Goal: Obtain resource: Obtain resource

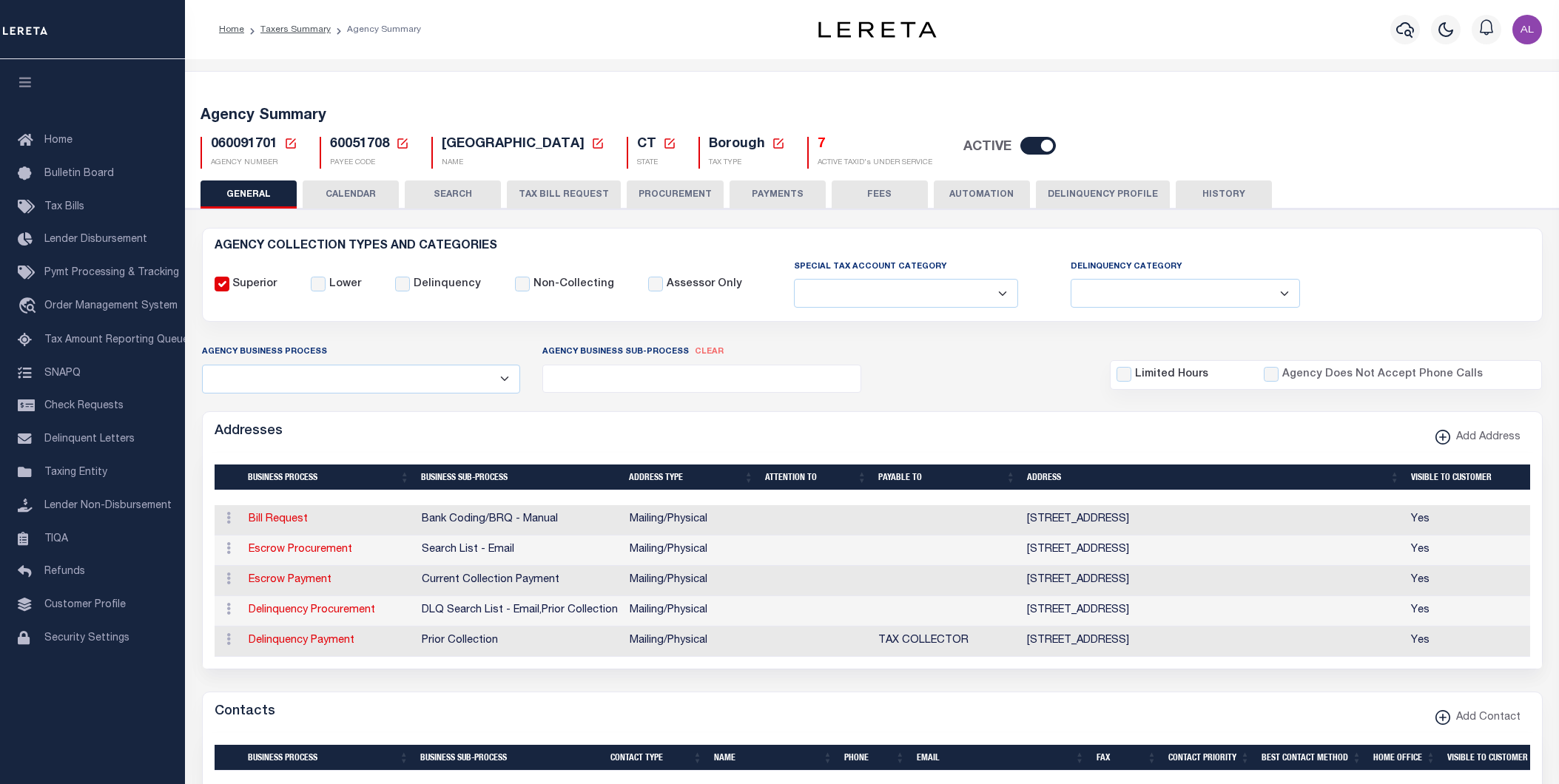
select select
click at [832, 150] on h5 "7" at bounding box center [875, 145] width 115 height 16
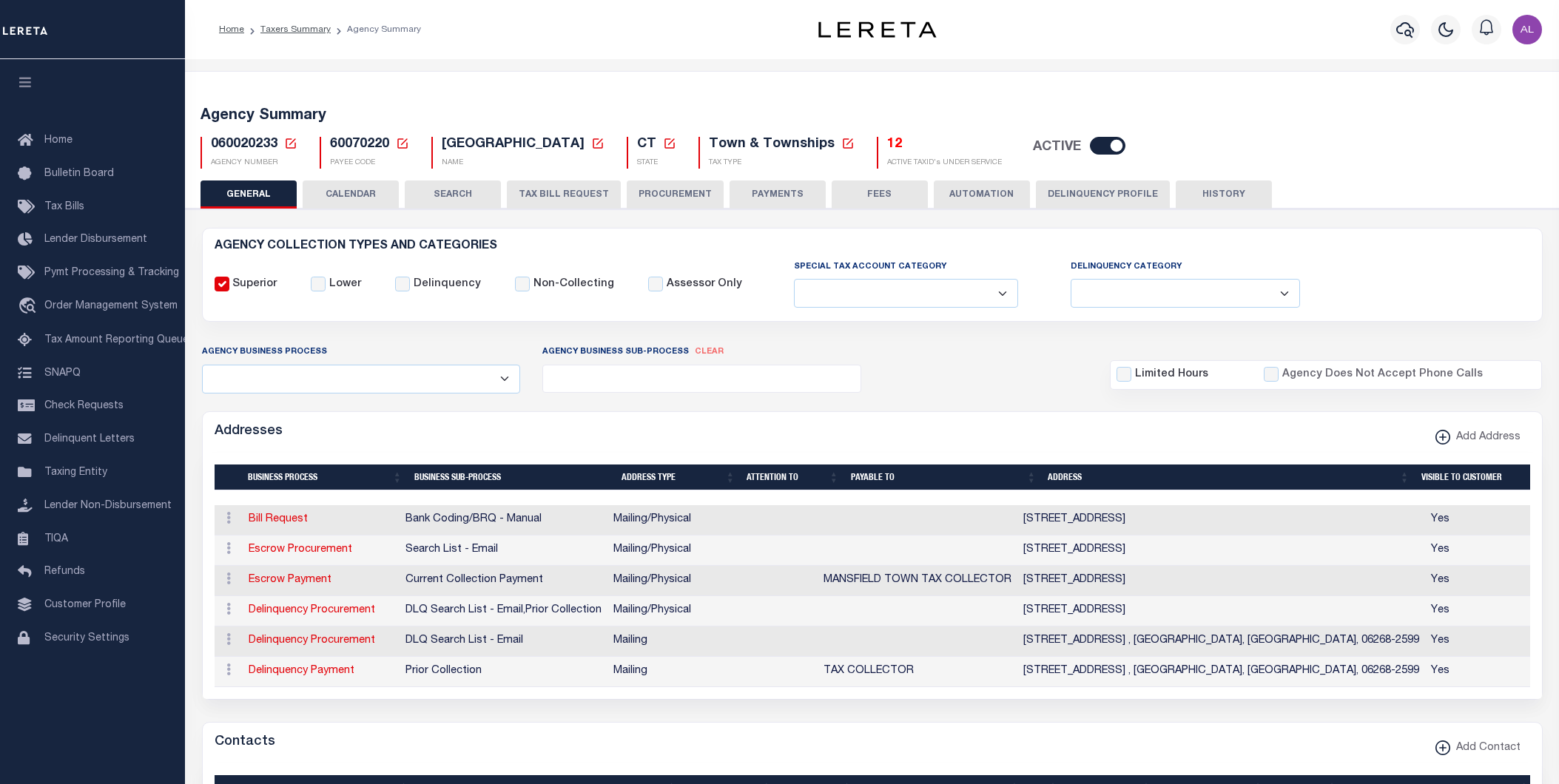
select select
click at [887, 153] on h5 "12" at bounding box center [944, 145] width 115 height 16
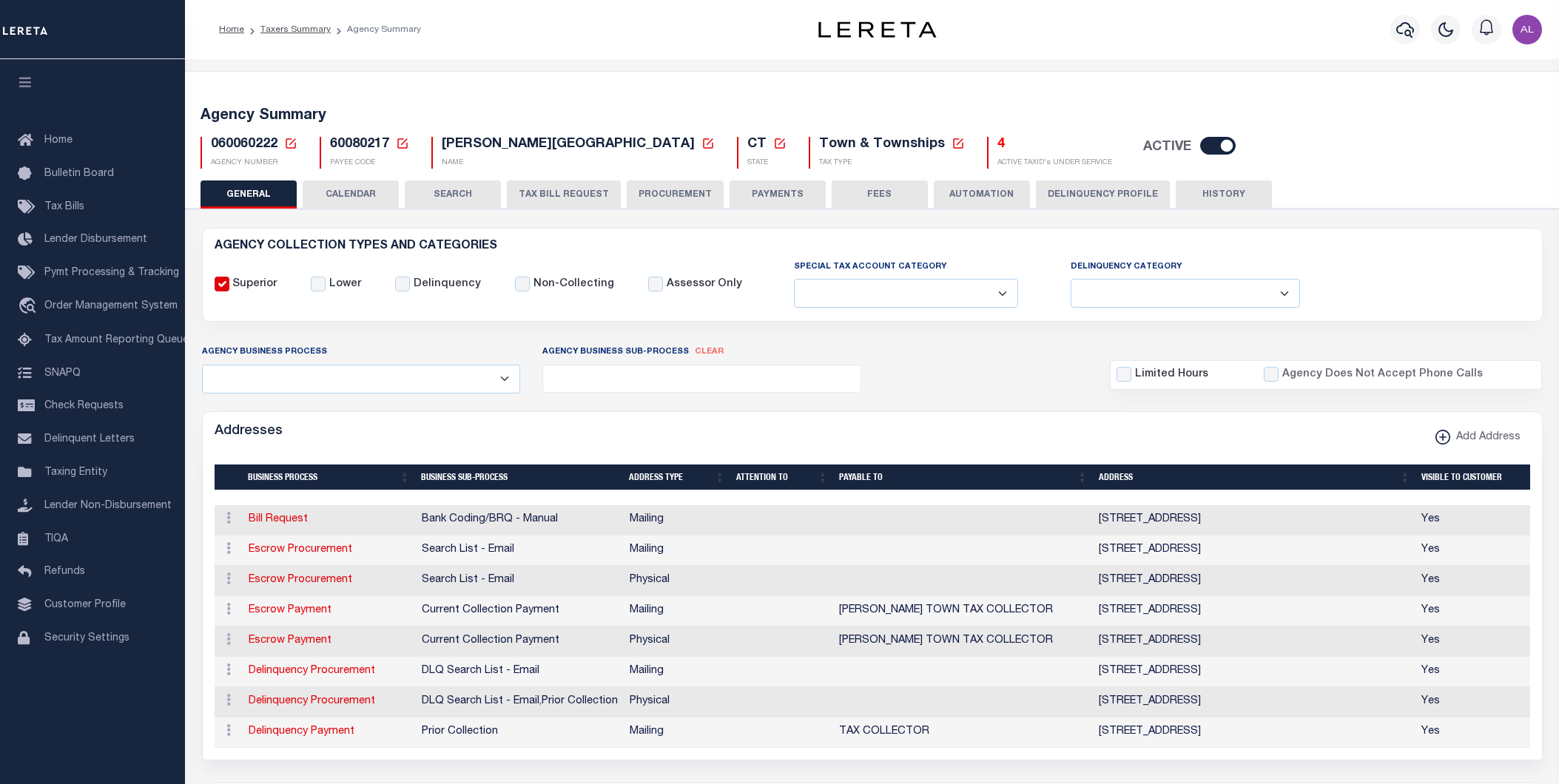
select select
click at [997, 150] on h5 "4" at bounding box center [1054, 145] width 115 height 16
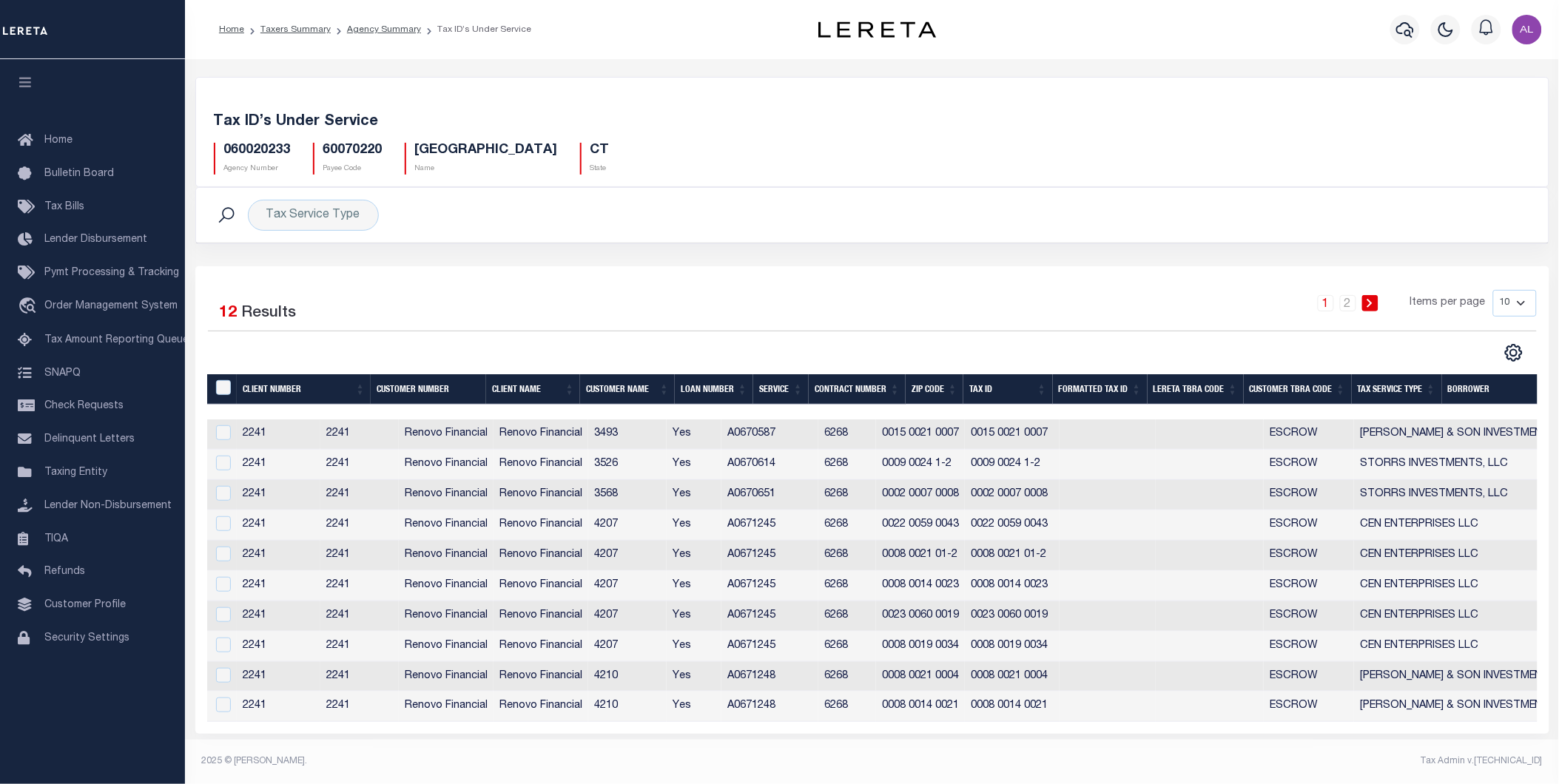
click at [247, 154] on h5 "060020233" at bounding box center [257, 150] width 66 height 16
copy h5 "060020233"
click at [1512, 359] on icon "" at bounding box center [1514, 353] width 16 height 16
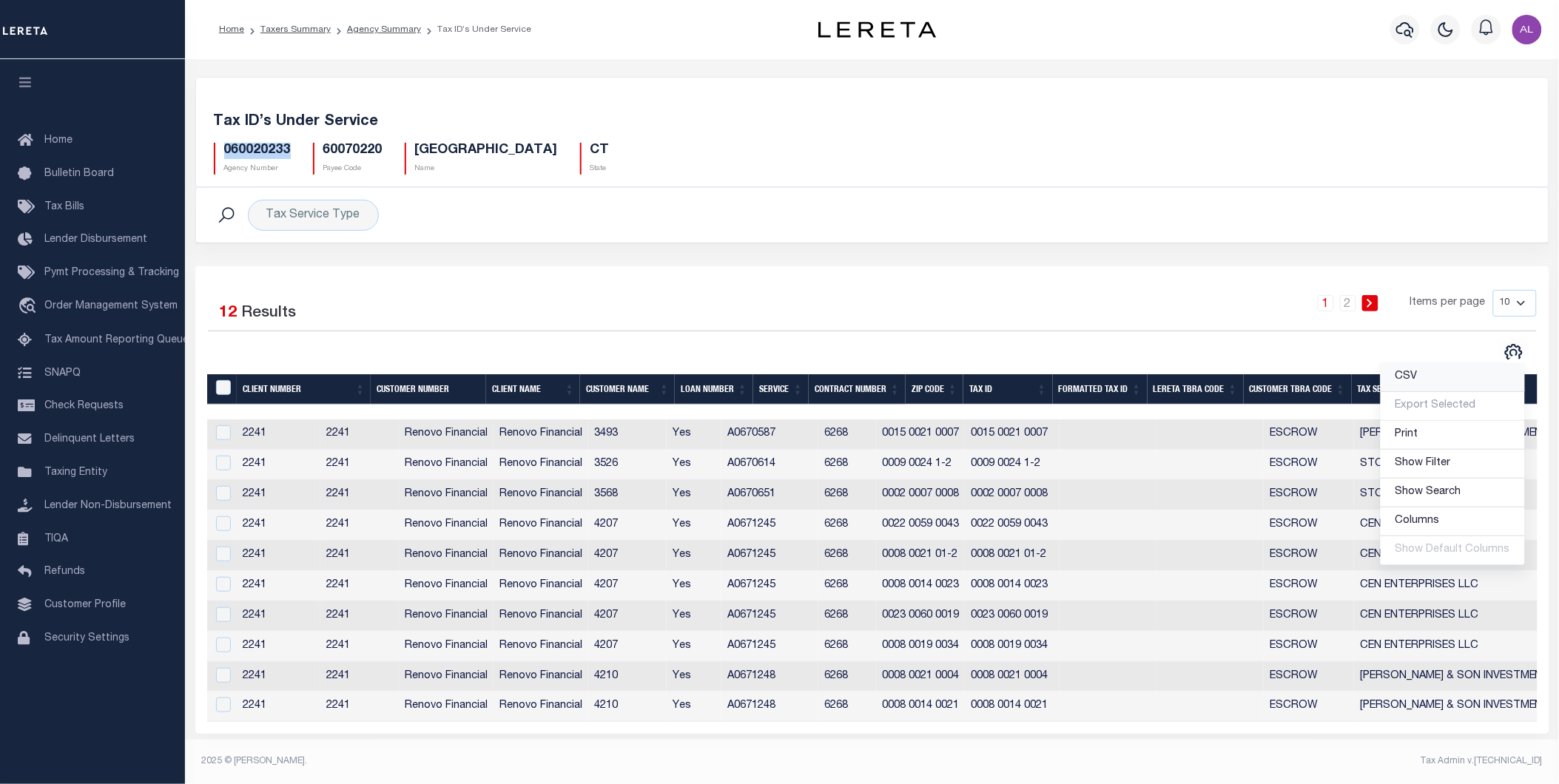
click at [1416, 376] on span "CSV" at bounding box center [1406, 376] width 22 height 10
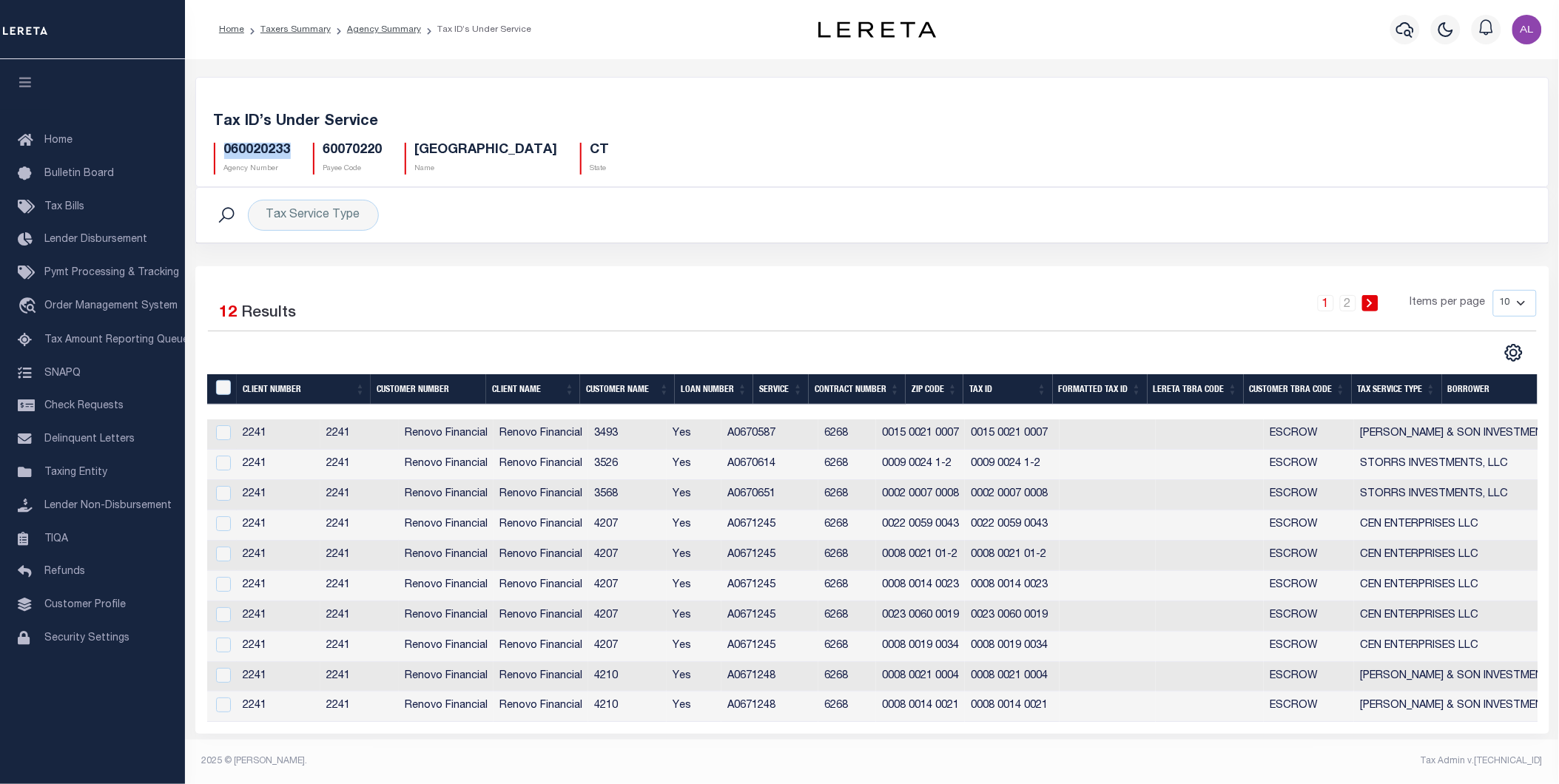
click at [255, 149] on h5 "060020233" at bounding box center [257, 150] width 66 height 16
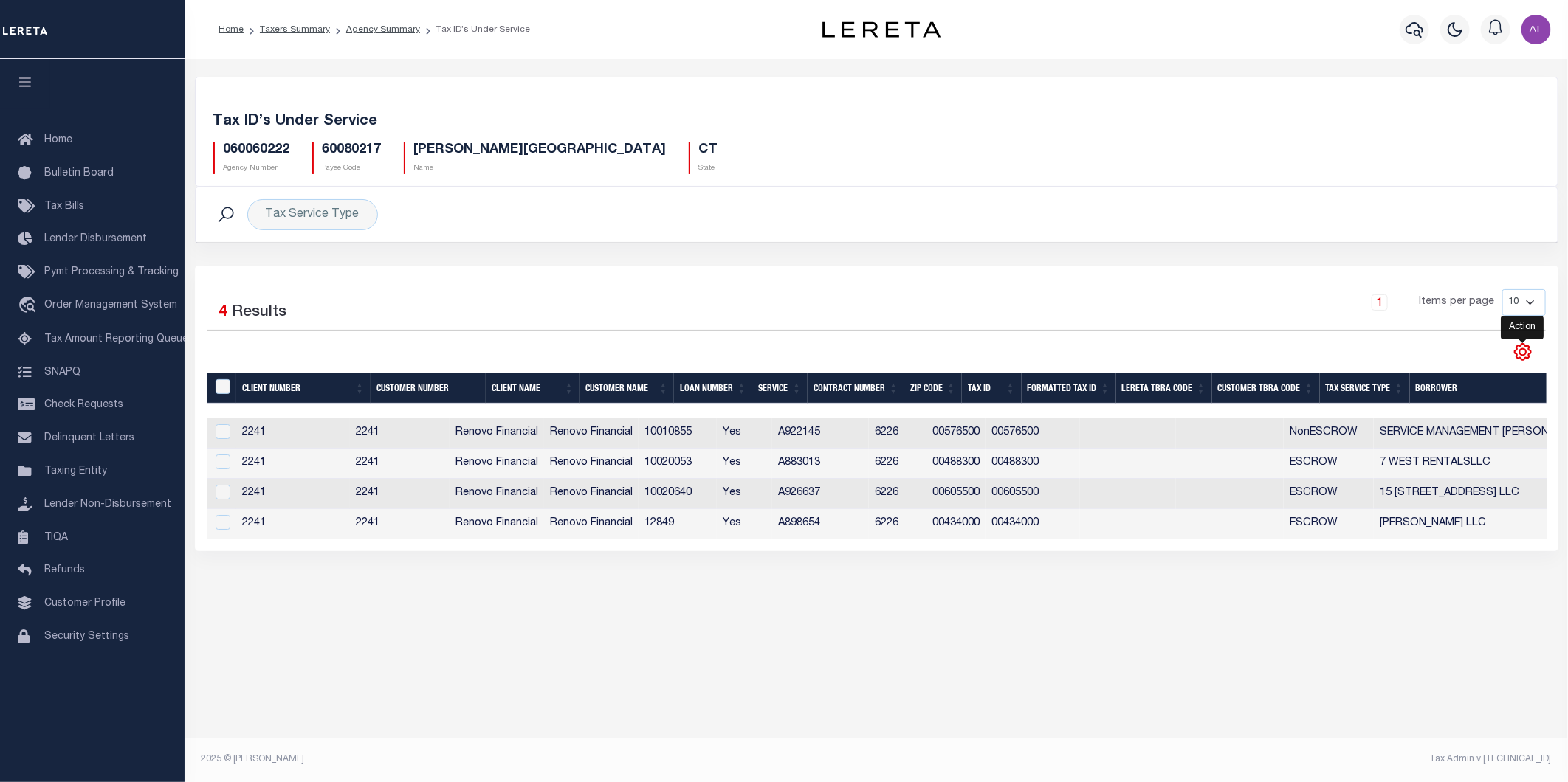
click at [1524, 355] on icon "" at bounding box center [1523, 351] width 19 height 19
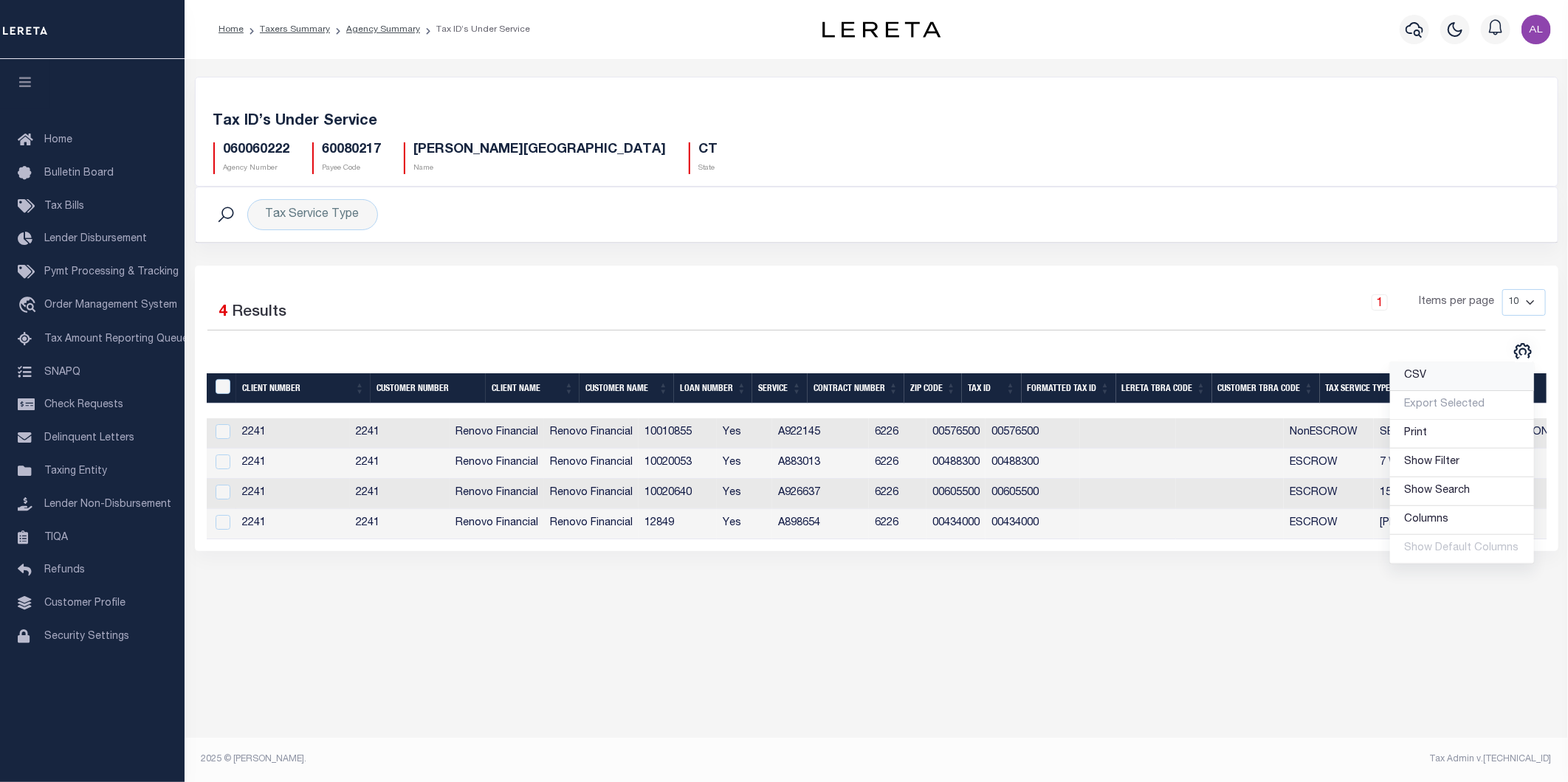
click at [1422, 373] on span "CSV" at bounding box center [1416, 375] width 22 height 10
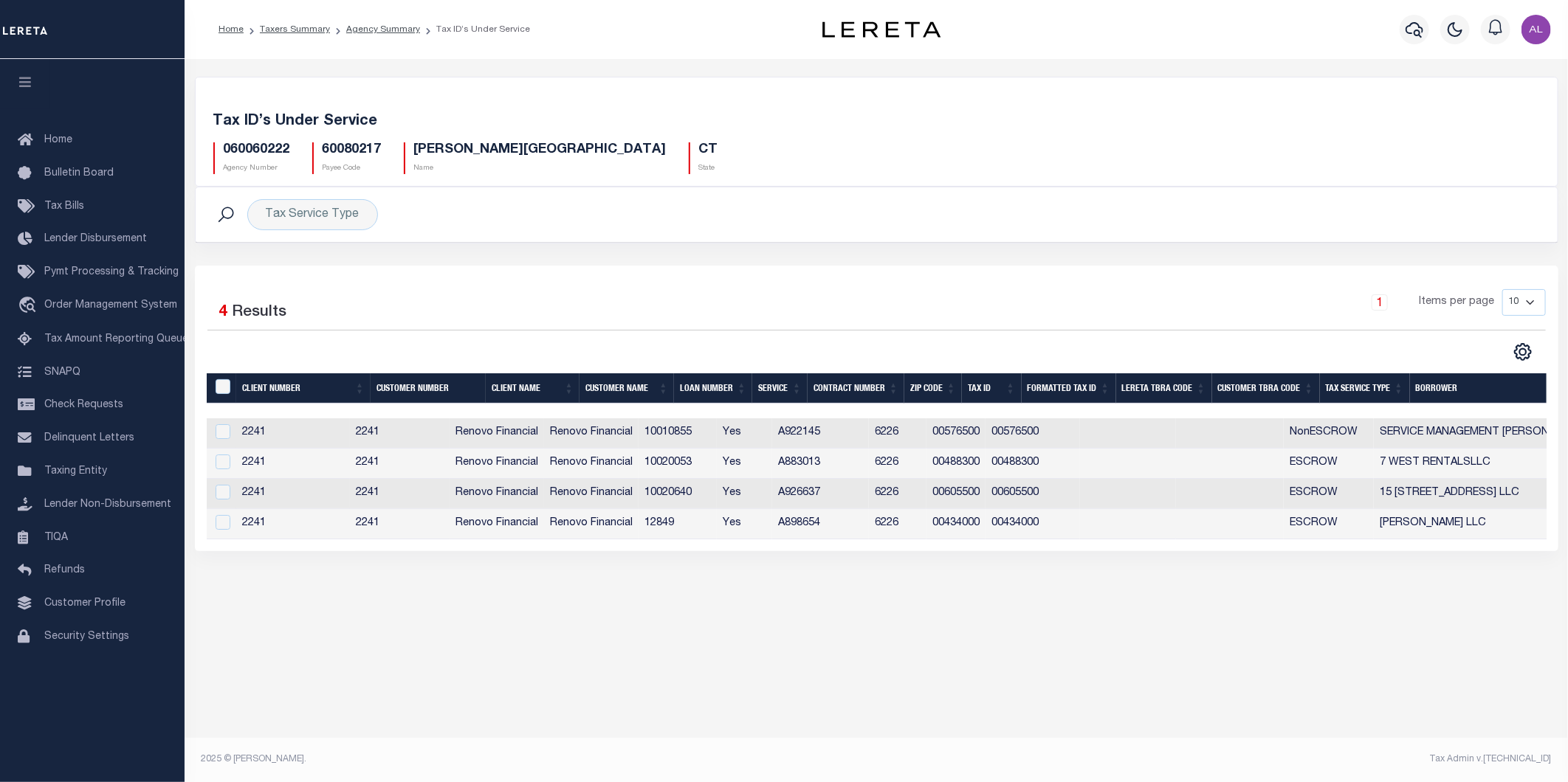
click at [261, 146] on h5 "060060222" at bounding box center [257, 150] width 66 height 16
copy h5 "060060222"
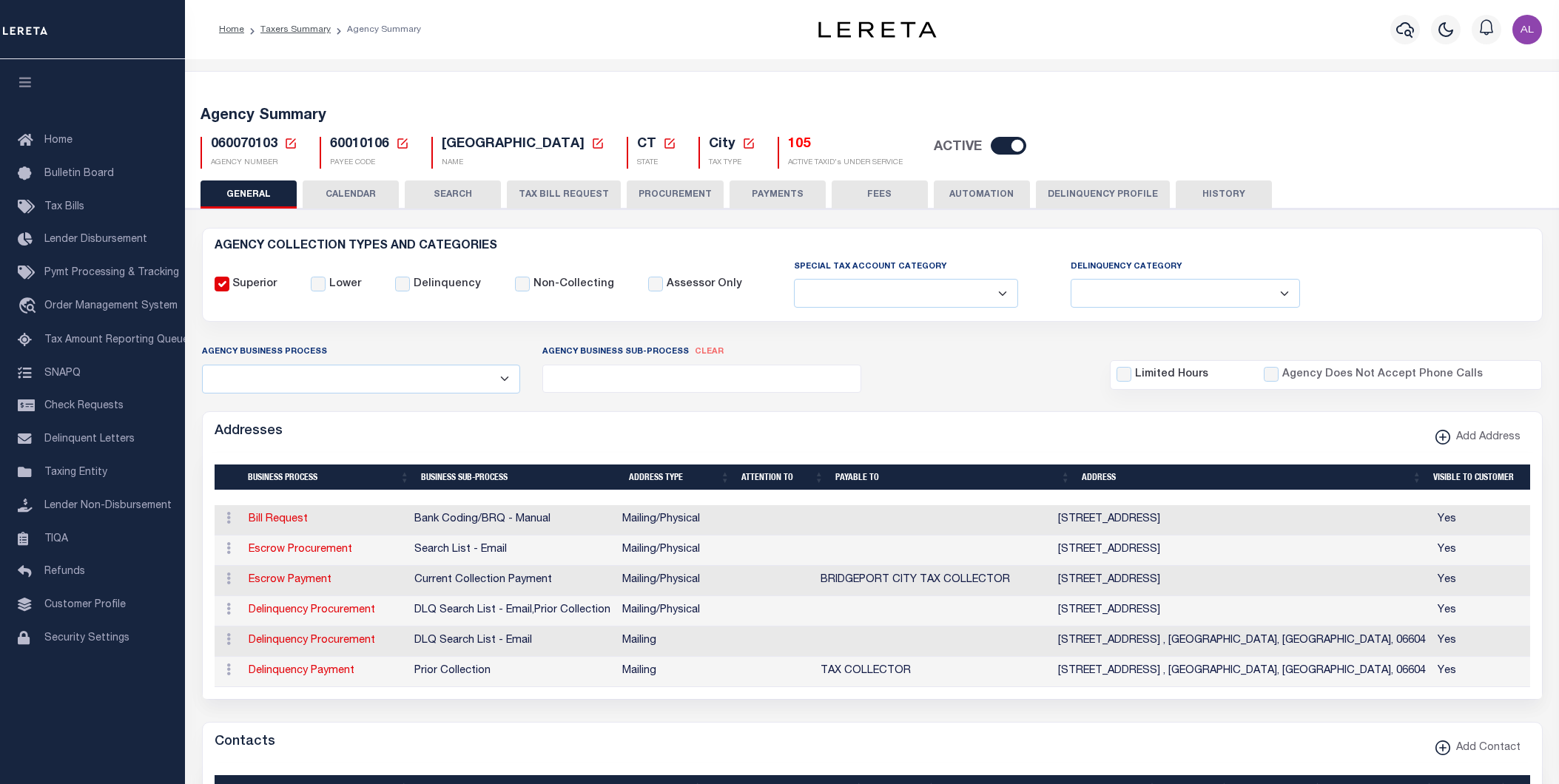
select select
click at [788, 149] on h5 "105" at bounding box center [845, 145] width 115 height 16
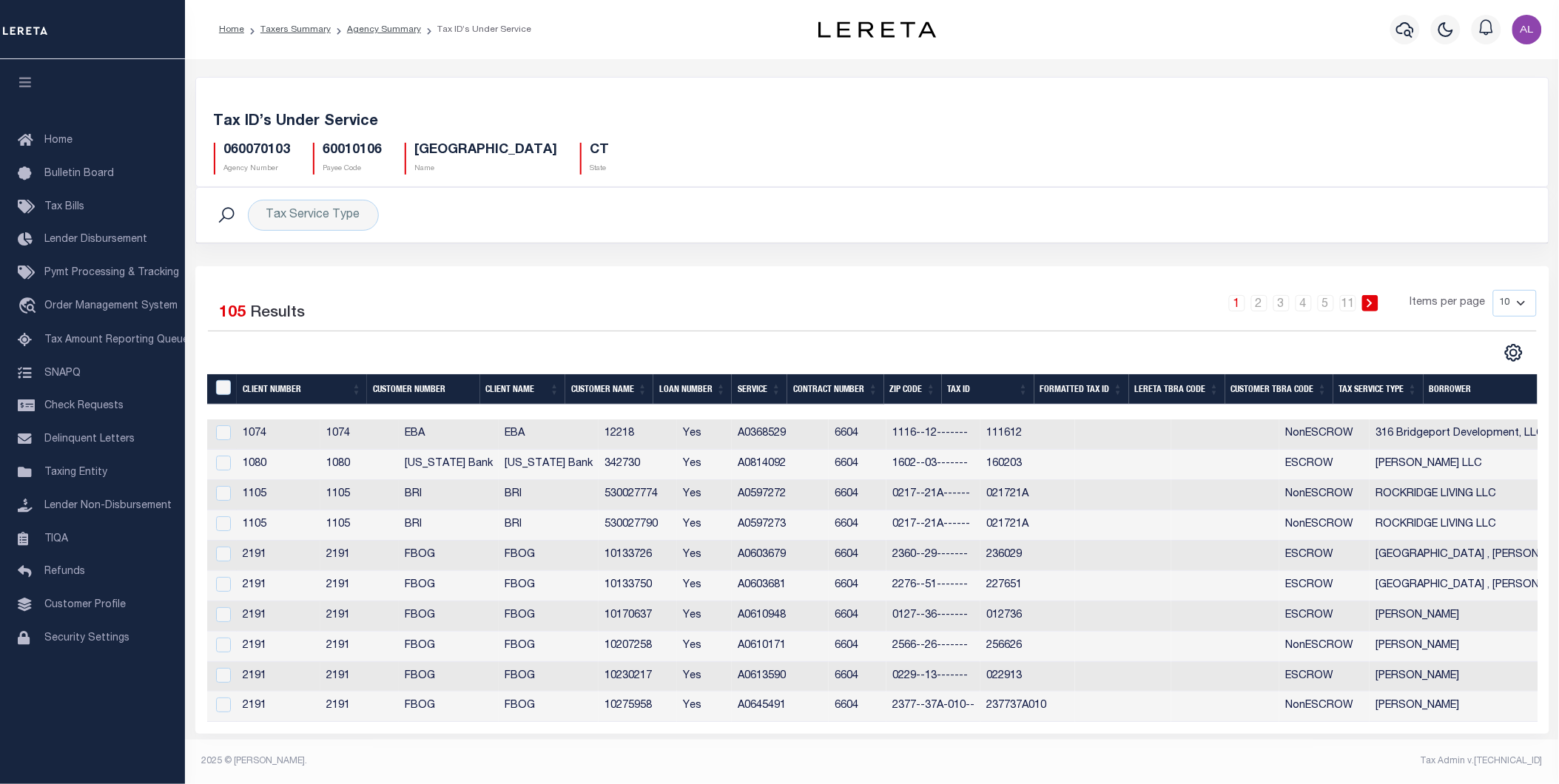
click at [278, 153] on h5 "060070103" at bounding box center [257, 150] width 66 height 16
copy h5 "060070103"
click at [1518, 353] on icon "" at bounding box center [1514, 352] width 19 height 19
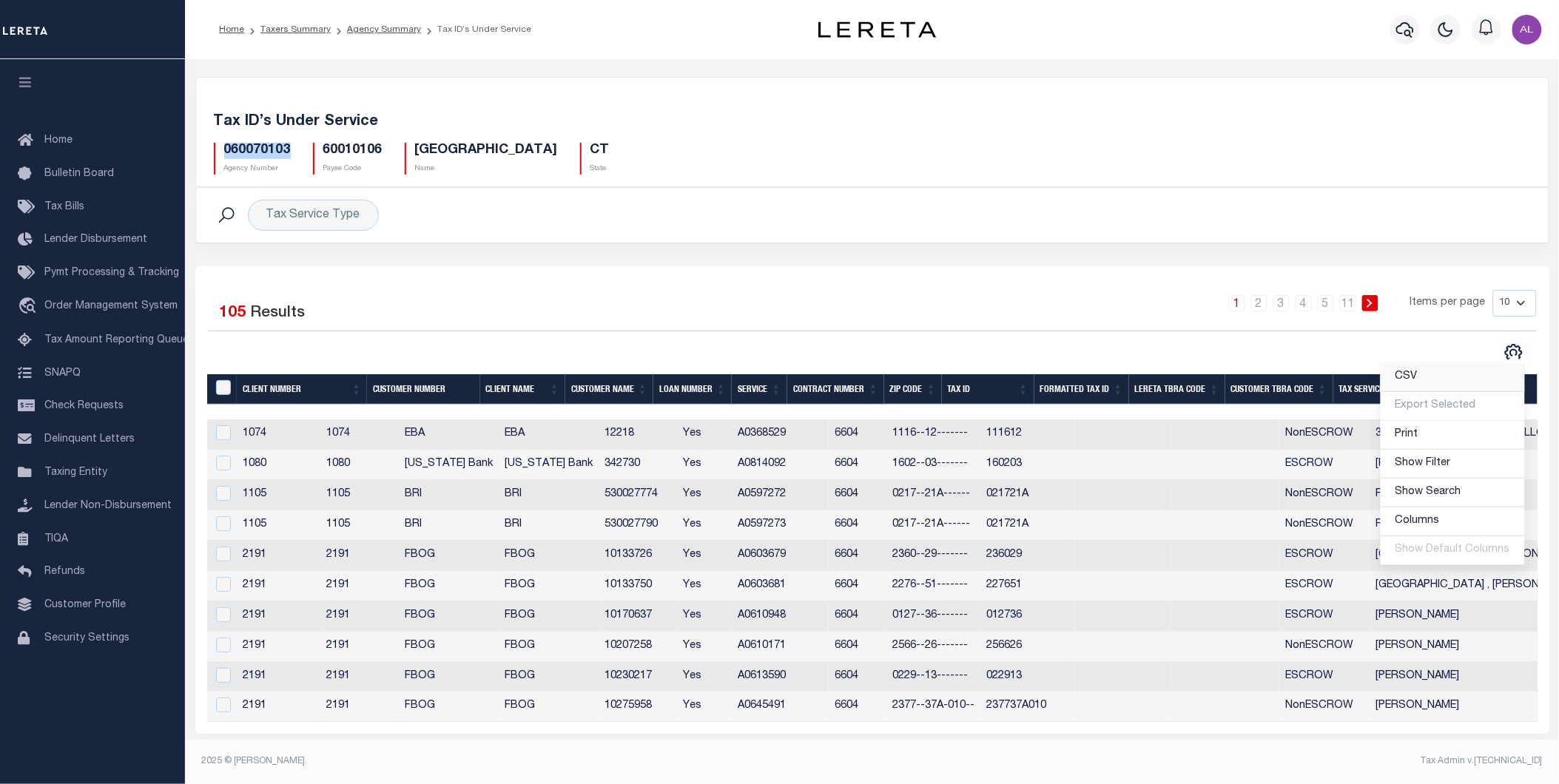
click at [1405, 374] on span "CSV" at bounding box center [1406, 376] width 22 height 10
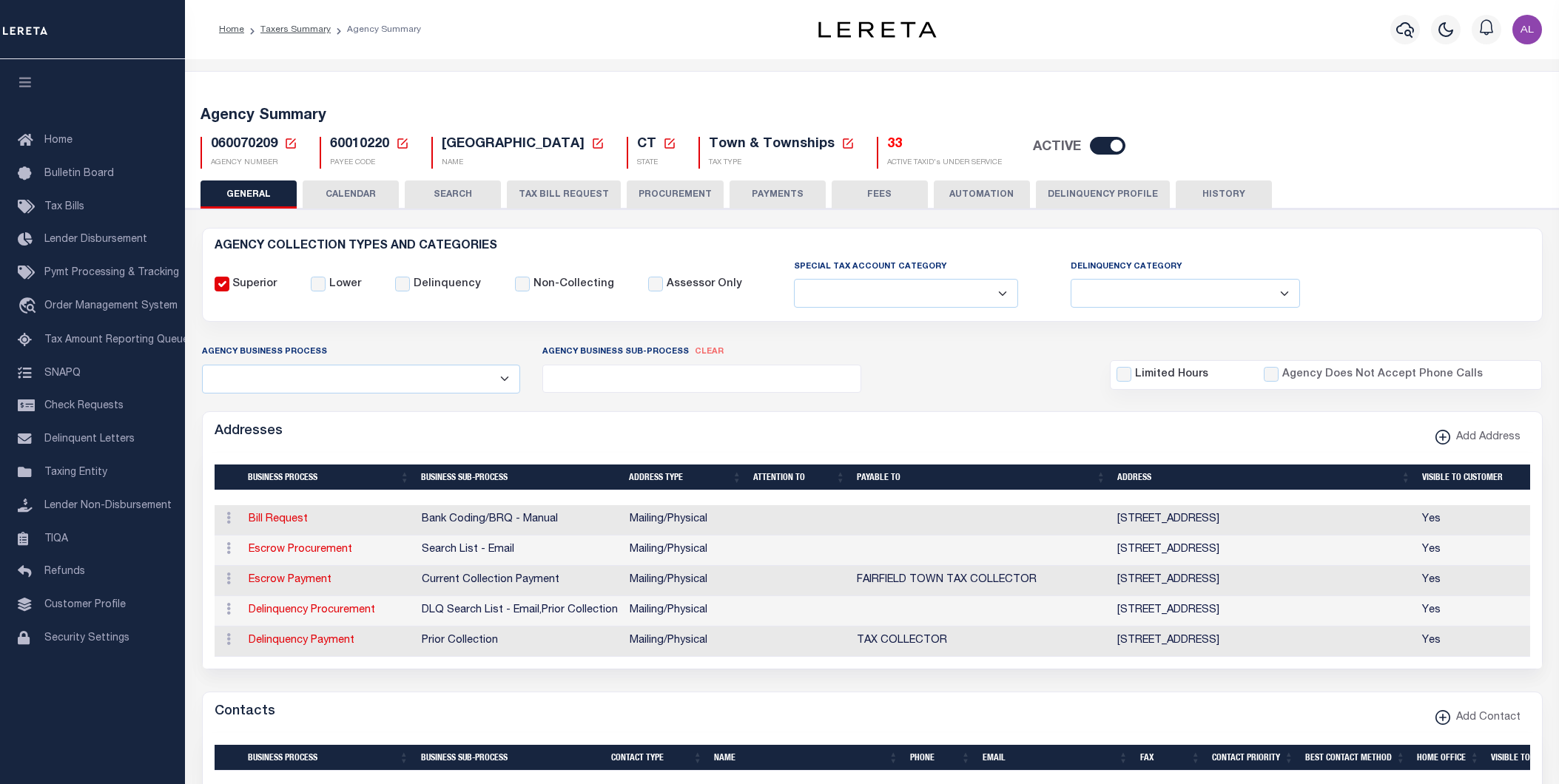
select select
click at [887, 143] on h5 "33" at bounding box center [944, 145] width 115 height 16
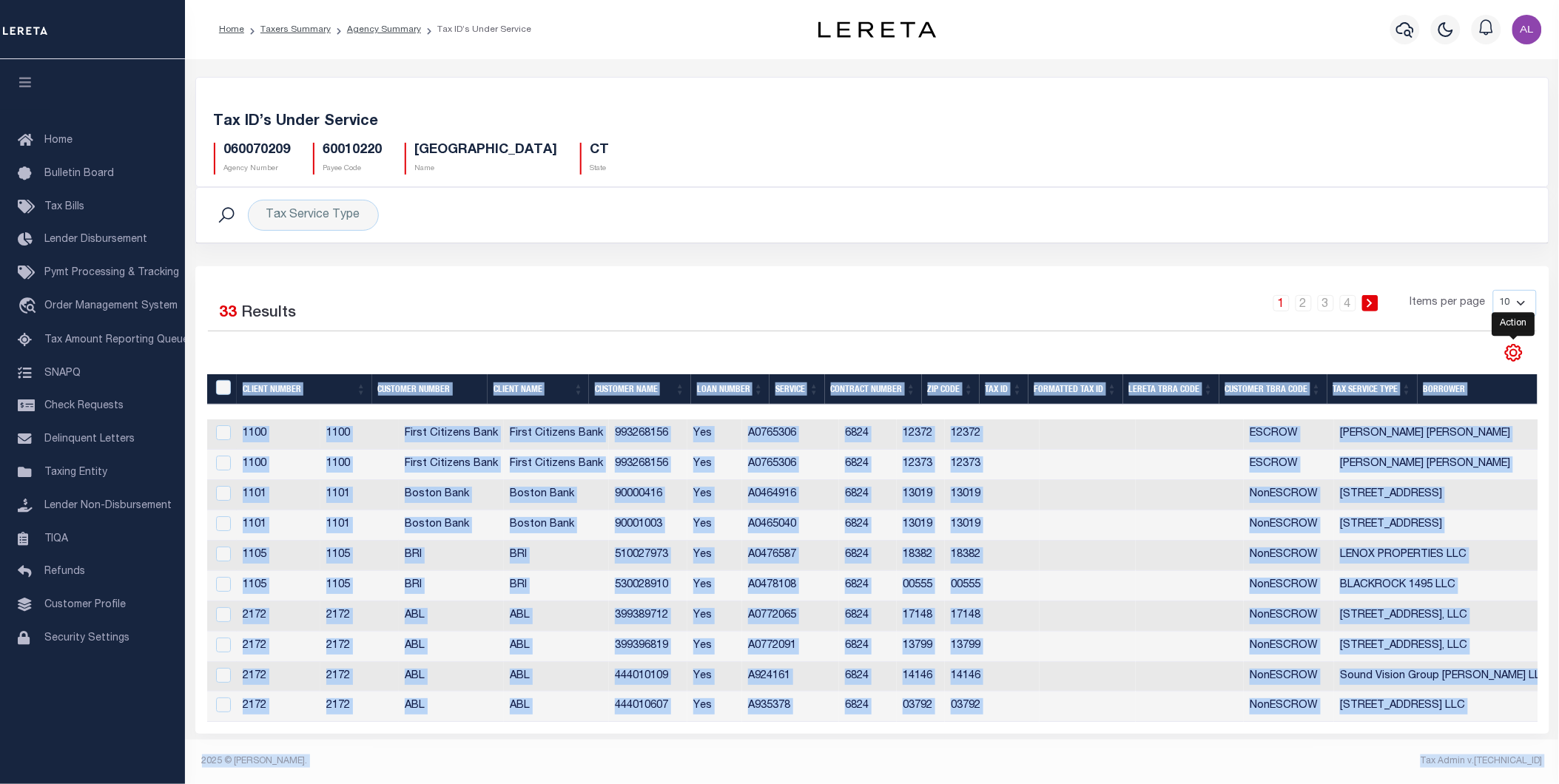
click at [1518, 351] on icon "" at bounding box center [1514, 352] width 19 height 19
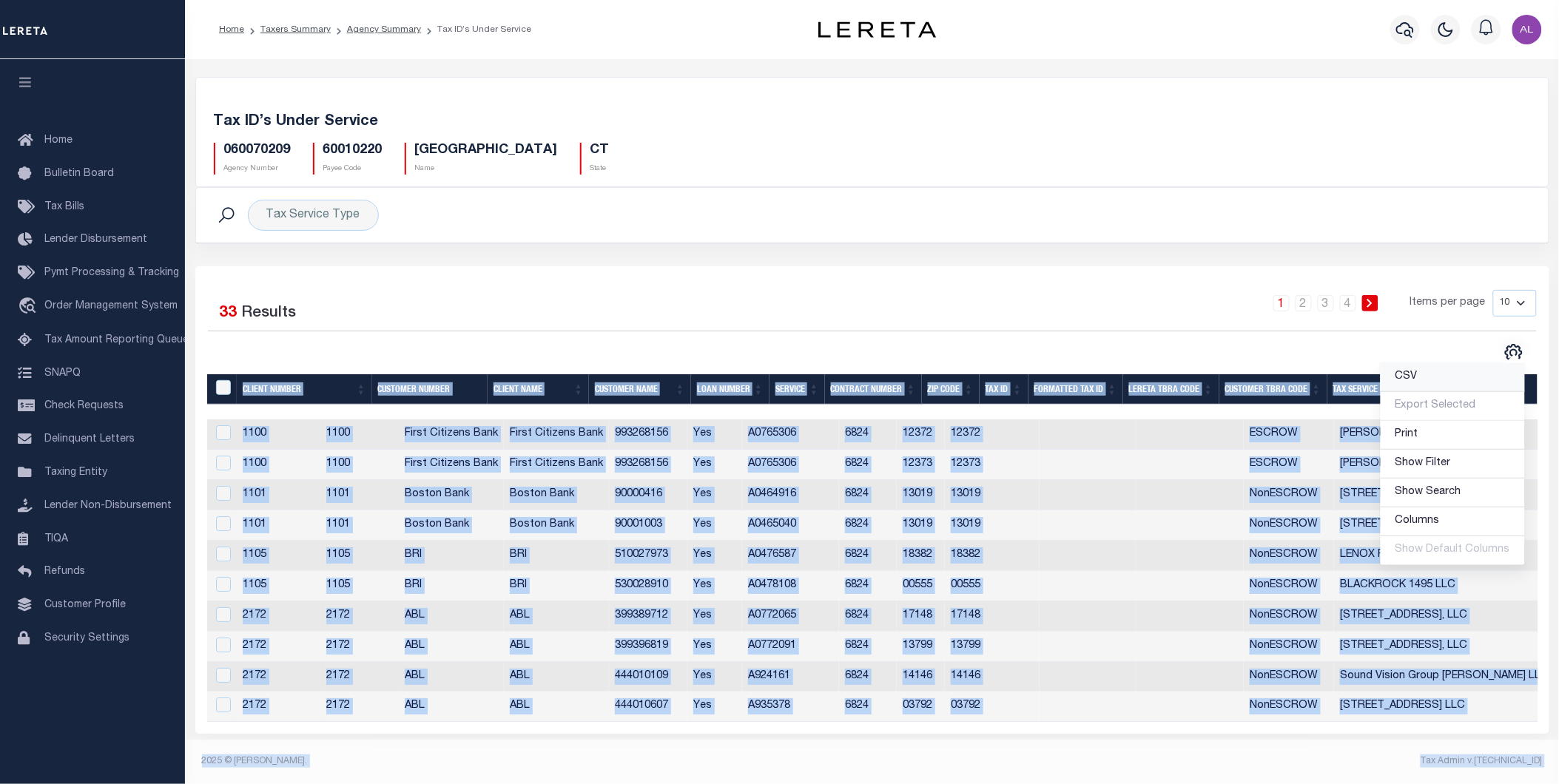
click at [1406, 379] on span "CSV" at bounding box center [1406, 376] width 22 height 10
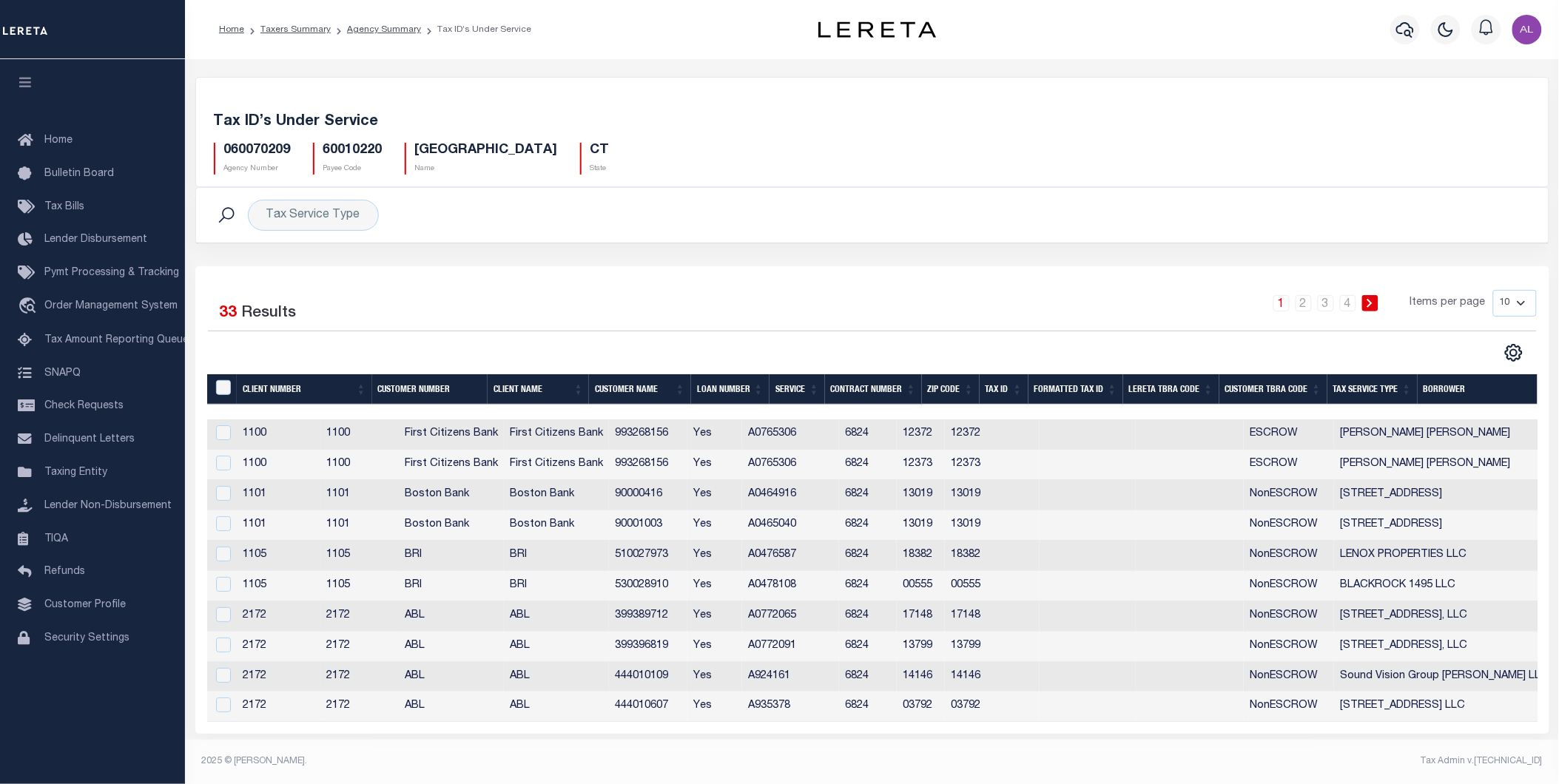
click at [274, 152] on h5 "060070209" at bounding box center [257, 150] width 66 height 16
copy h5 "060070209"
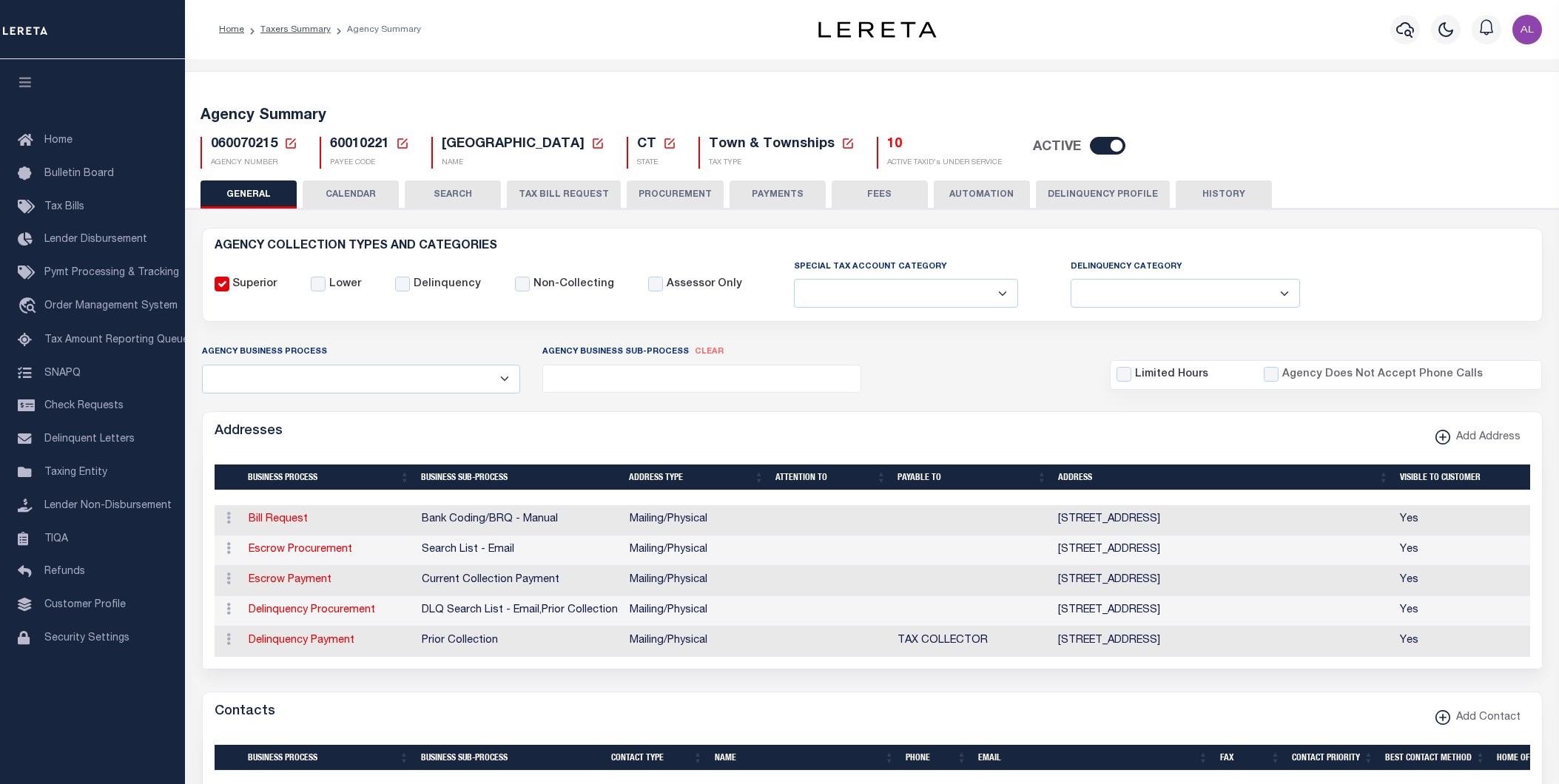
select select
click at [887, 142] on h5 "10" at bounding box center [944, 145] width 115 height 16
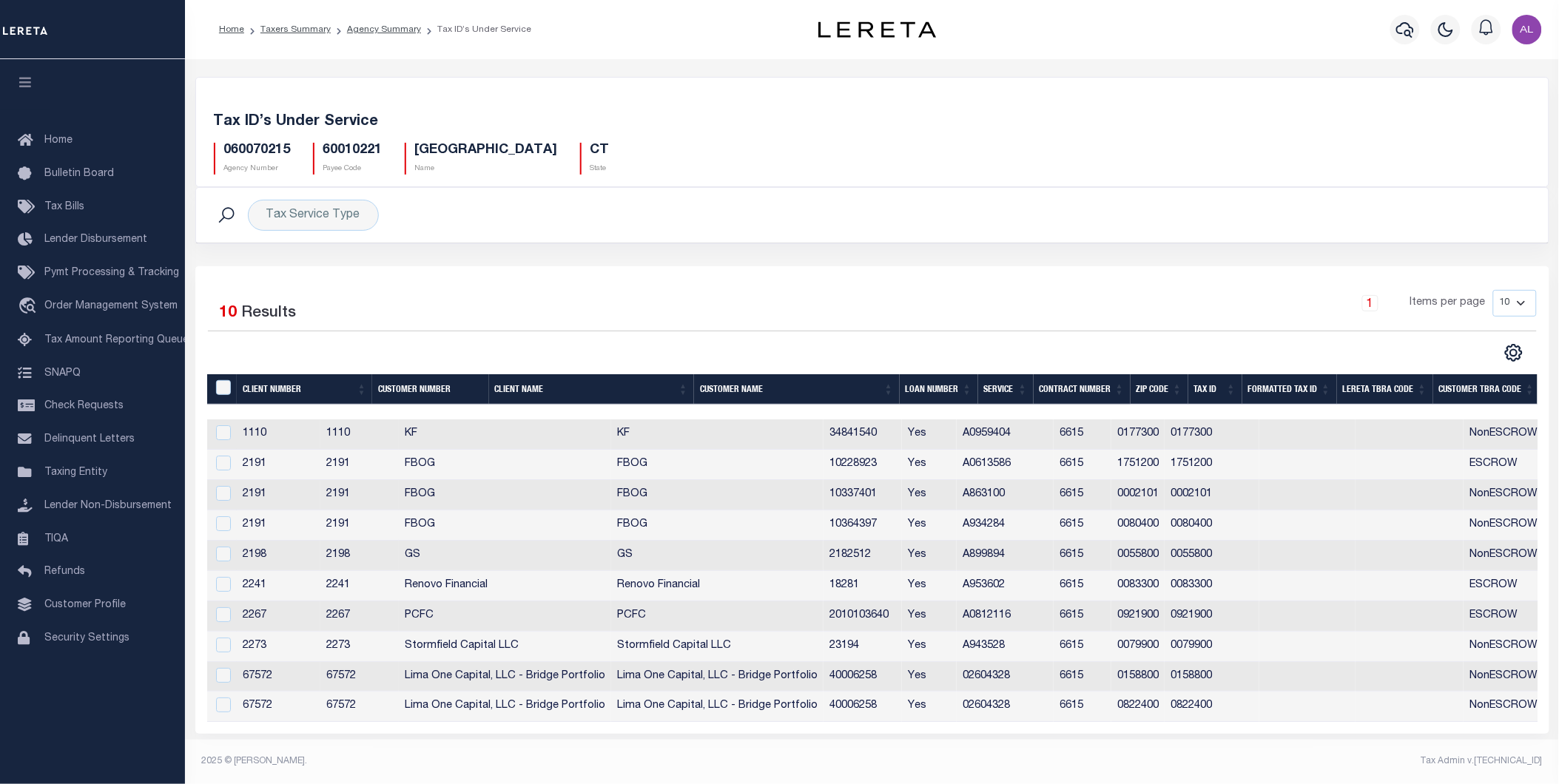
click at [267, 152] on h5 "060070215" at bounding box center [257, 150] width 66 height 16
copy h5 "060070215"
click at [1507, 354] on icon "" at bounding box center [1514, 352] width 19 height 19
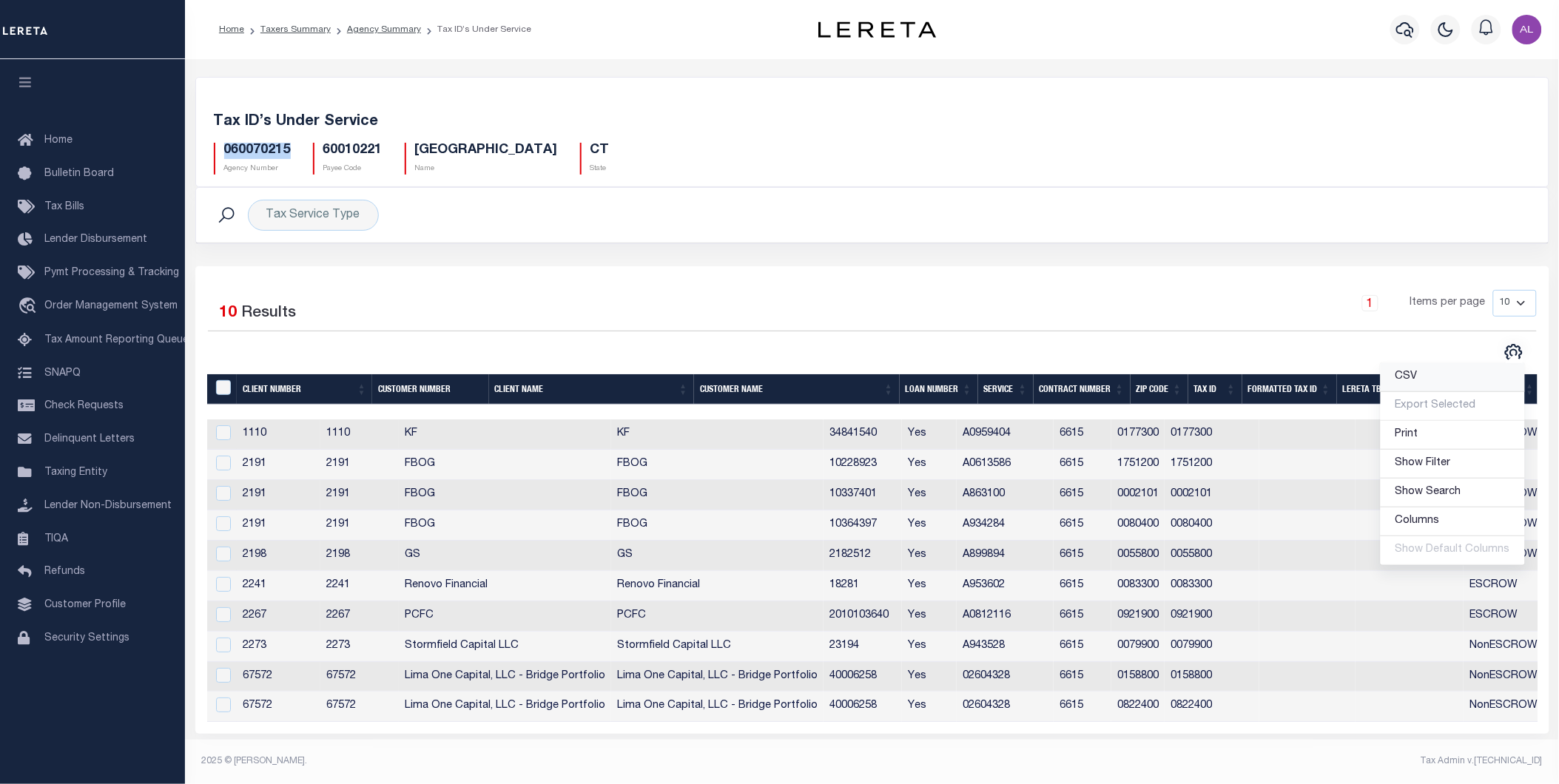
click at [1443, 375] on link "CSV" at bounding box center [1452, 377] width 144 height 29
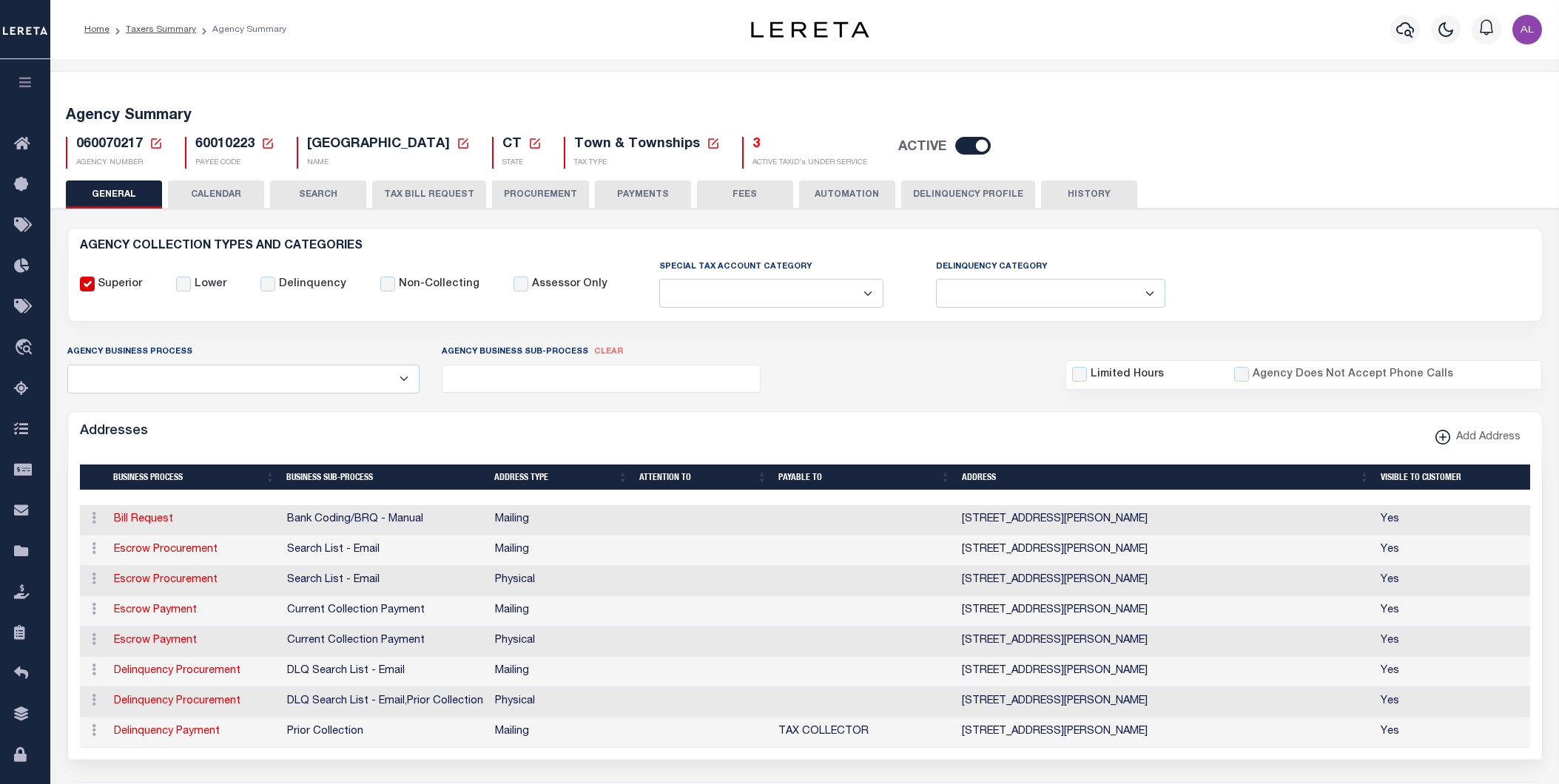
select select
click at [752, 142] on h5 "3" at bounding box center [809, 145] width 115 height 16
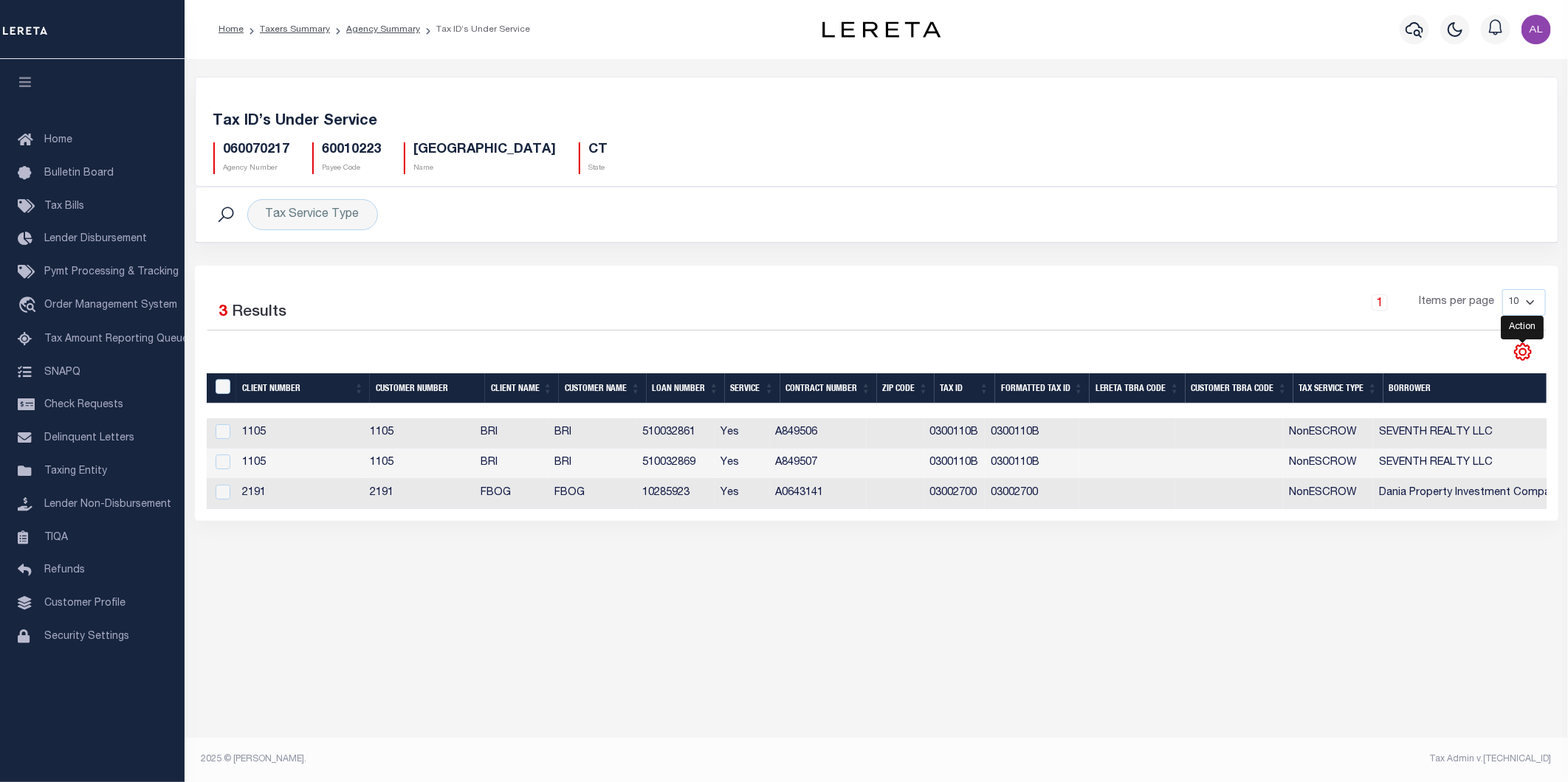
click at [1524, 348] on icon "" at bounding box center [1523, 351] width 19 height 19
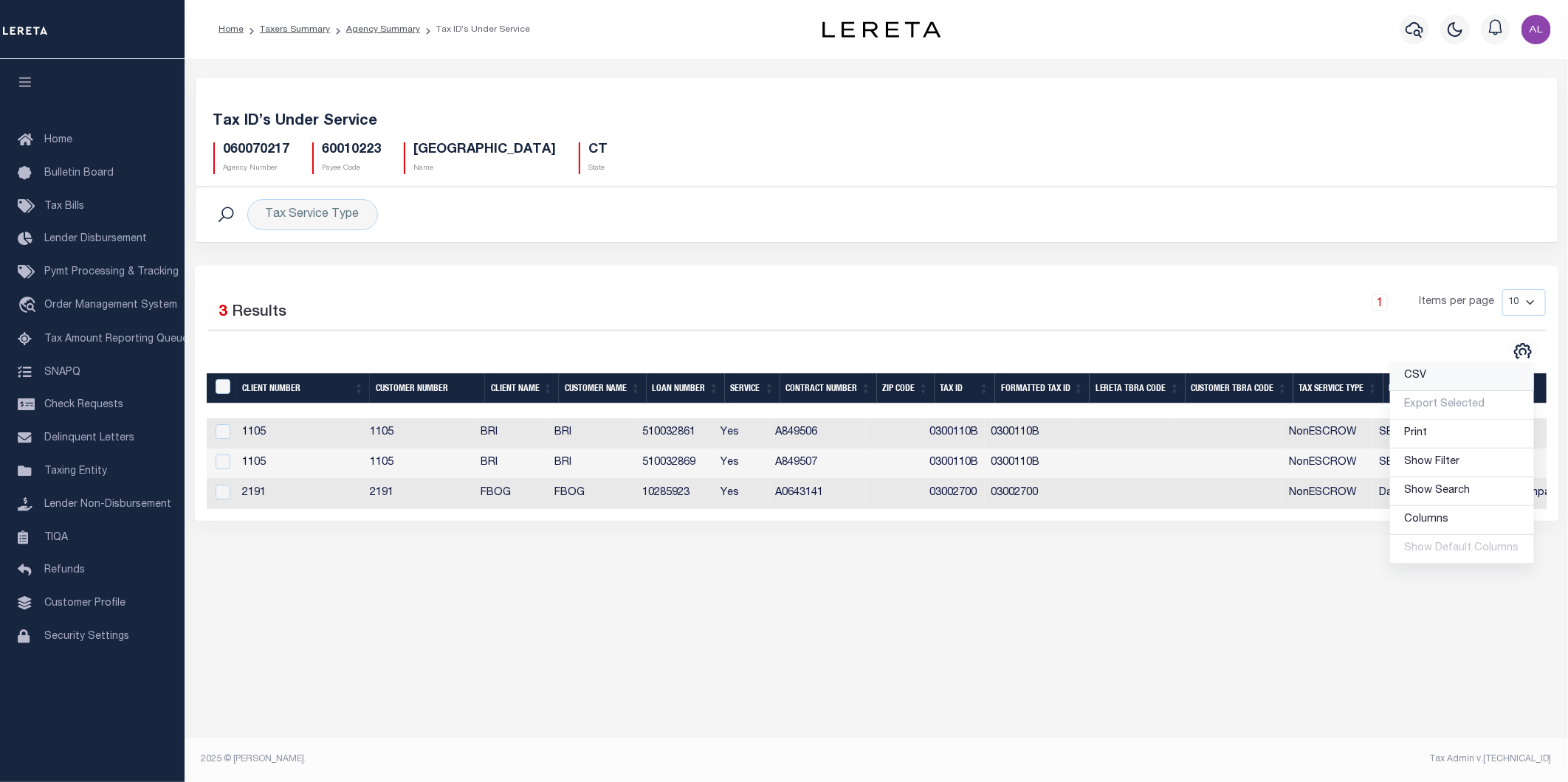
click at [1425, 374] on span "CSV" at bounding box center [1416, 375] width 22 height 10
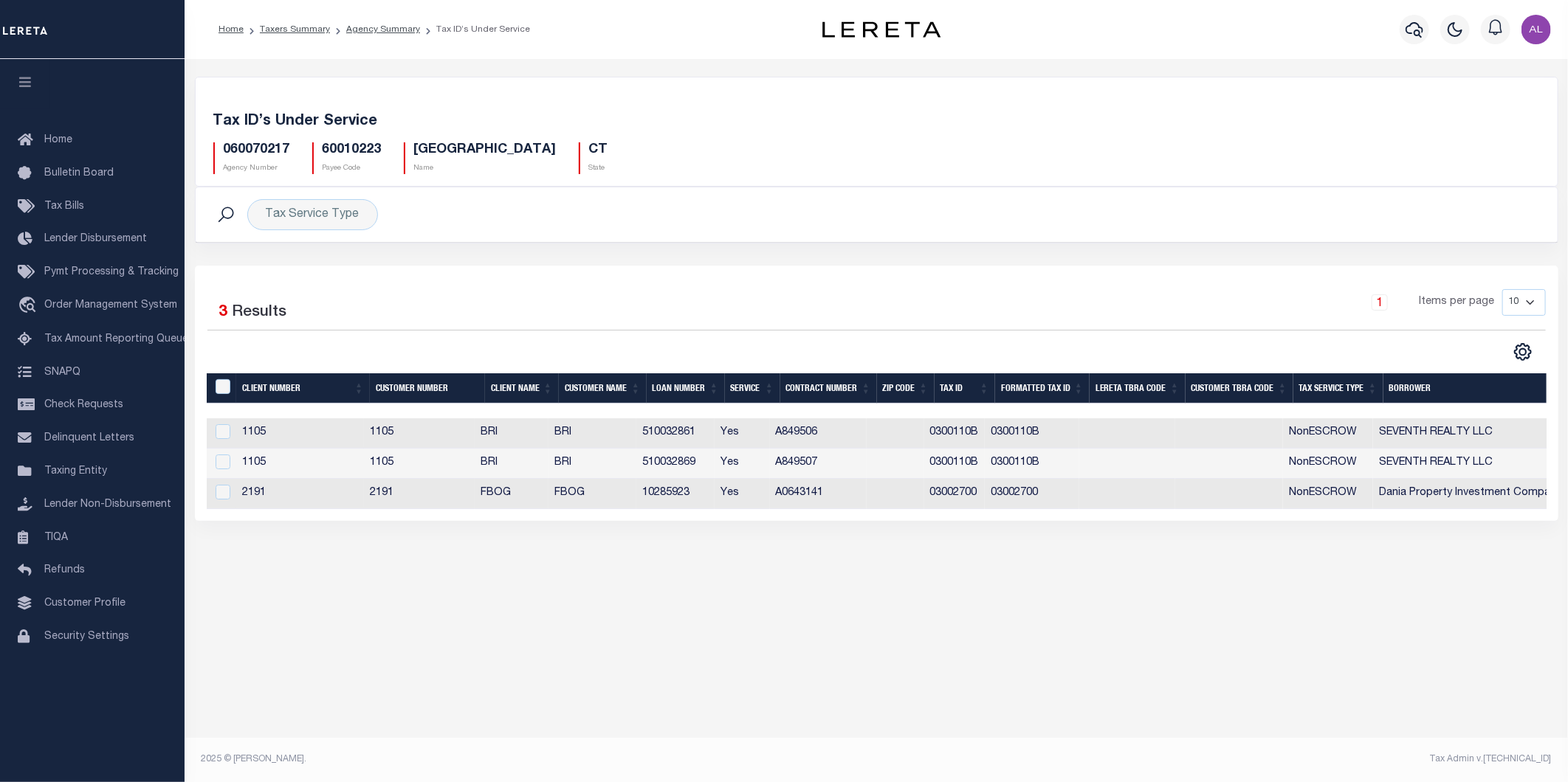
click at [264, 152] on h5 "060070217" at bounding box center [257, 150] width 66 height 16
copy h5 "060070217"
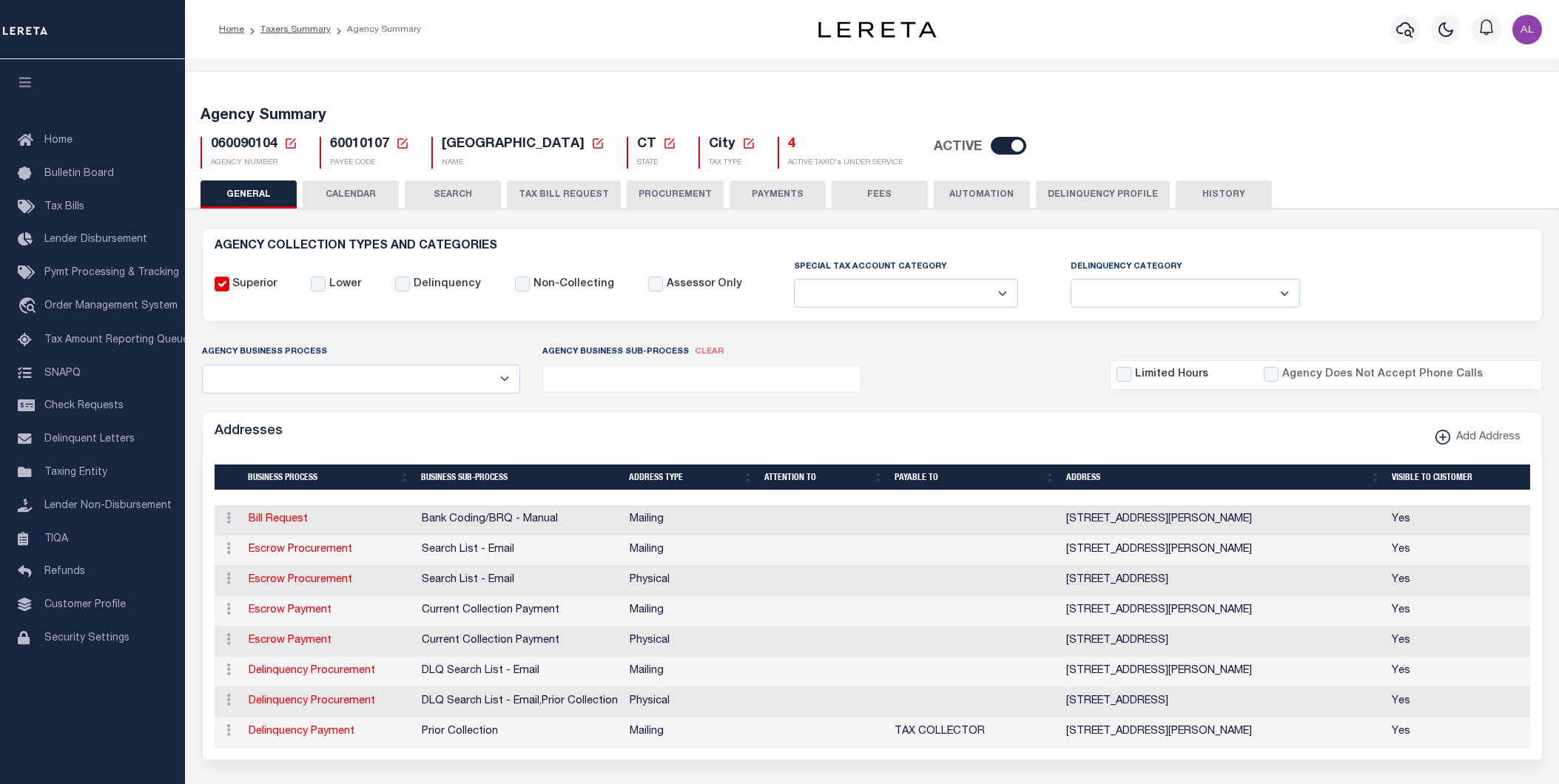
select select
click at [788, 150] on h5 "4" at bounding box center [845, 145] width 115 height 16
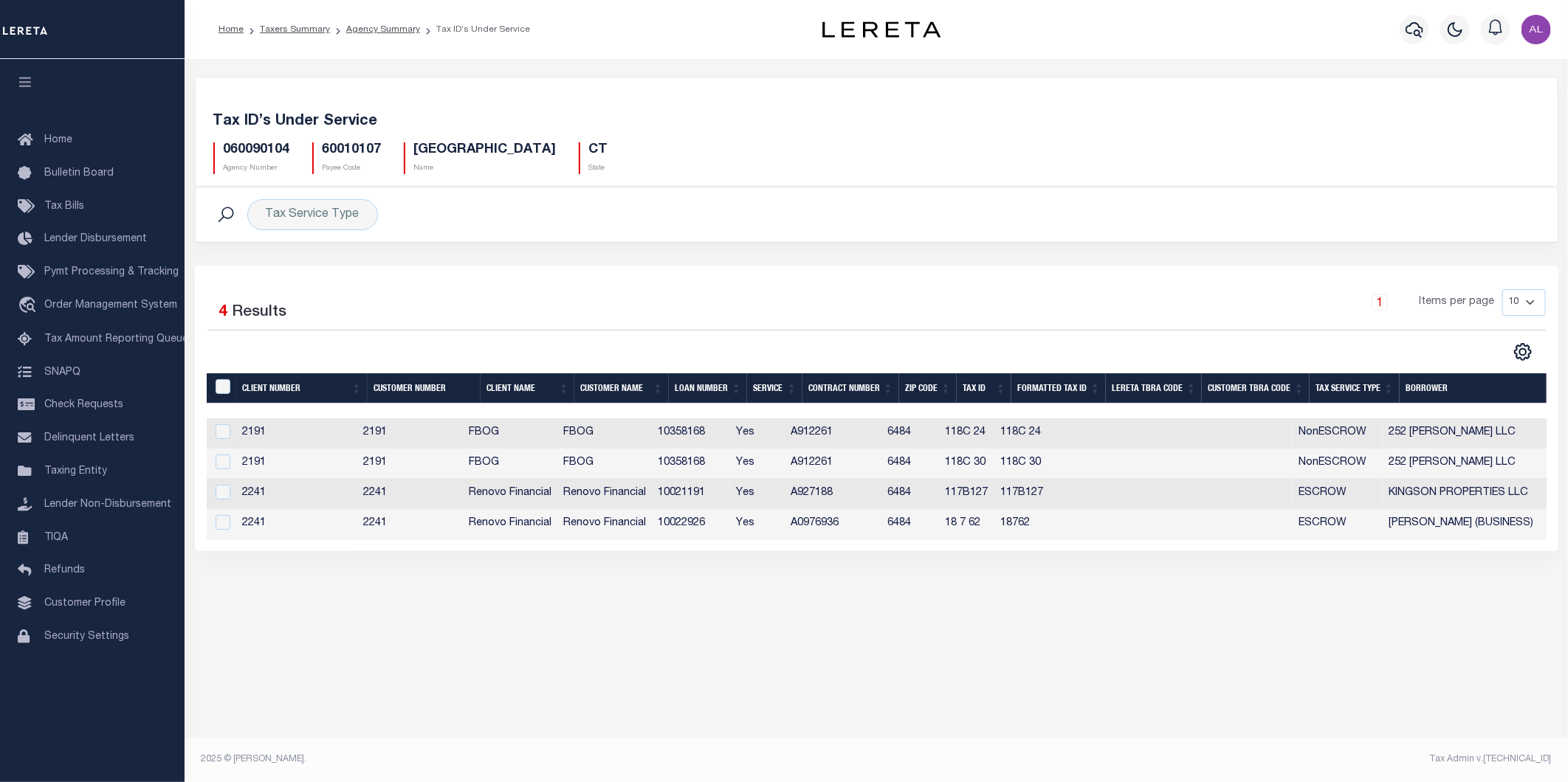
click at [254, 148] on h5 "060090104" at bounding box center [257, 150] width 66 height 16
copy h5 "060090104"
click at [1517, 347] on icon "" at bounding box center [1523, 352] width 16 height 16
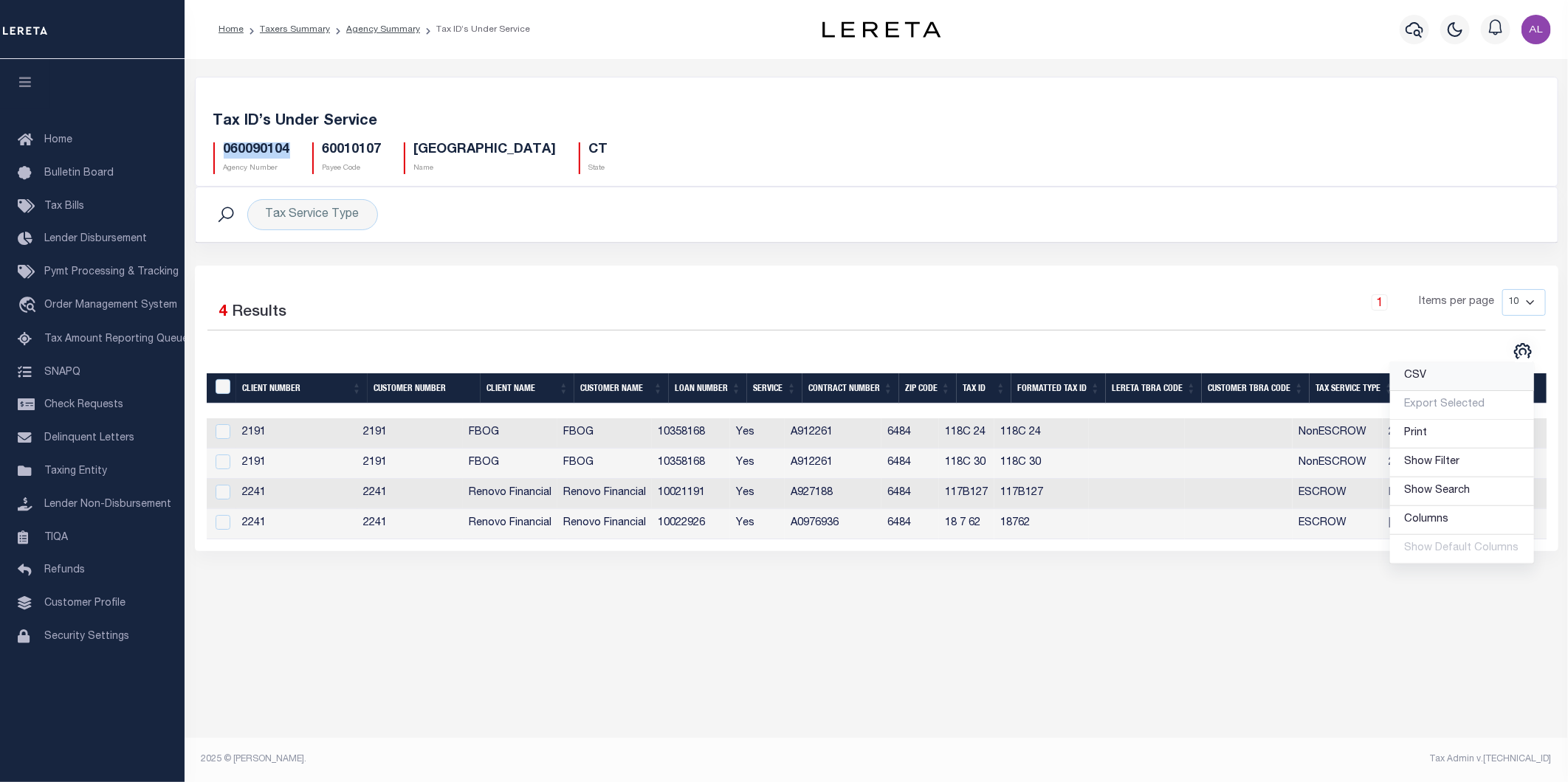
click at [1414, 368] on link "CSV" at bounding box center [1461, 376] width 144 height 29
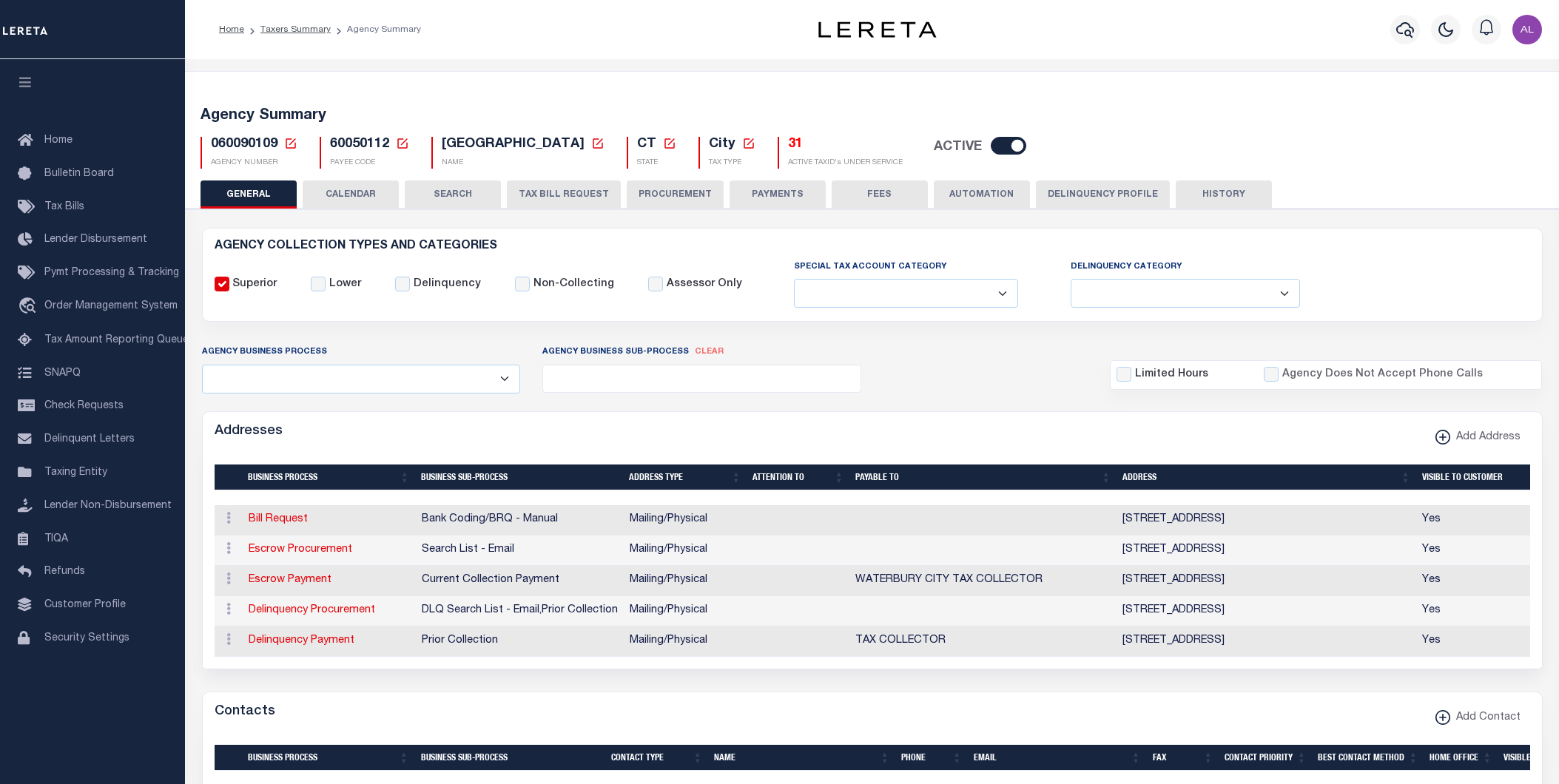
select select
click at [788, 147] on h5 "31" at bounding box center [845, 145] width 115 height 16
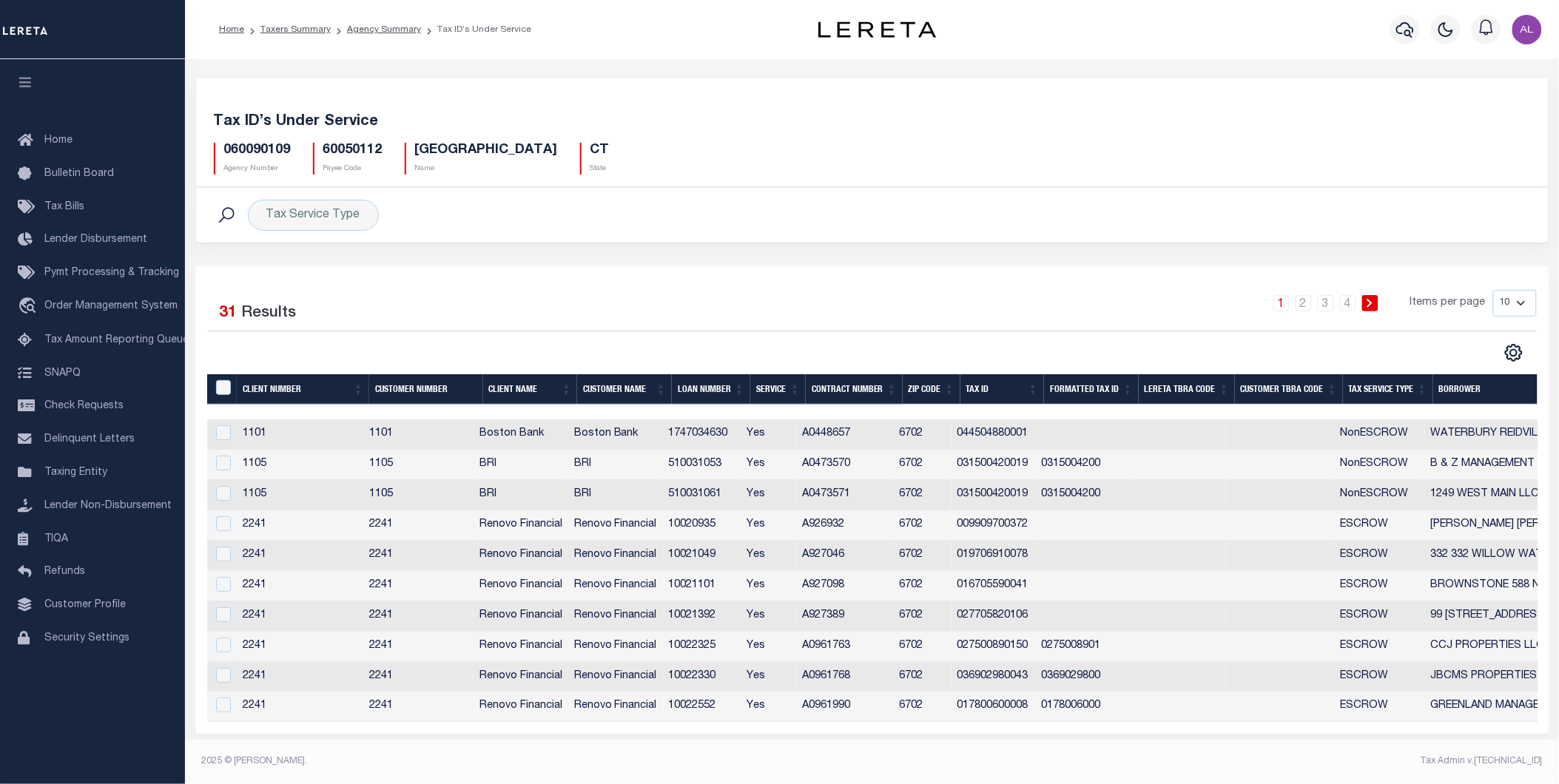
click at [240, 153] on h5 "060090109" at bounding box center [257, 150] width 66 height 16
copy h5 "060090109"
click at [1521, 355] on icon "" at bounding box center [1514, 353] width 16 height 16
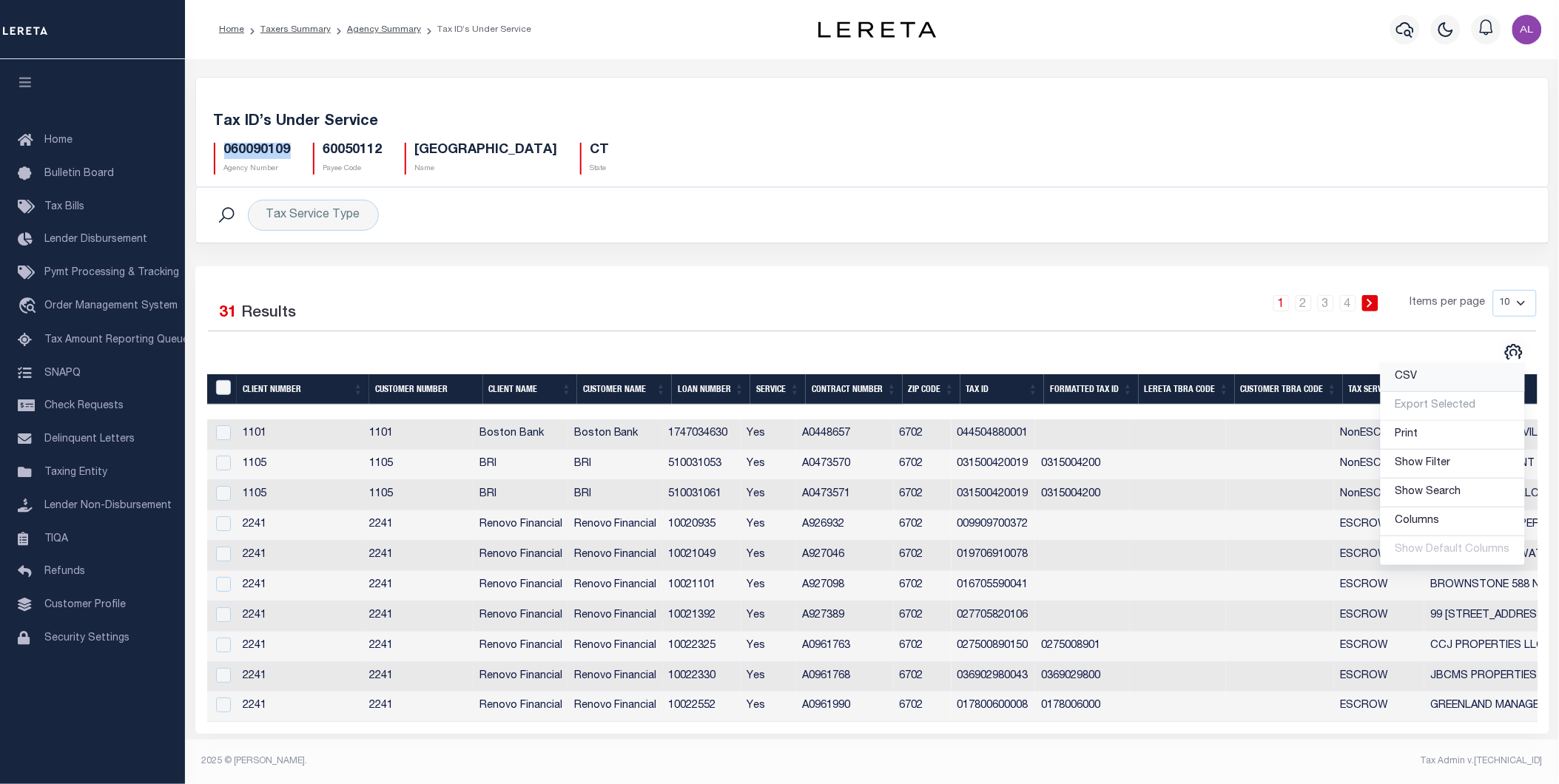
click at [1401, 382] on span "CSV" at bounding box center [1406, 376] width 22 height 10
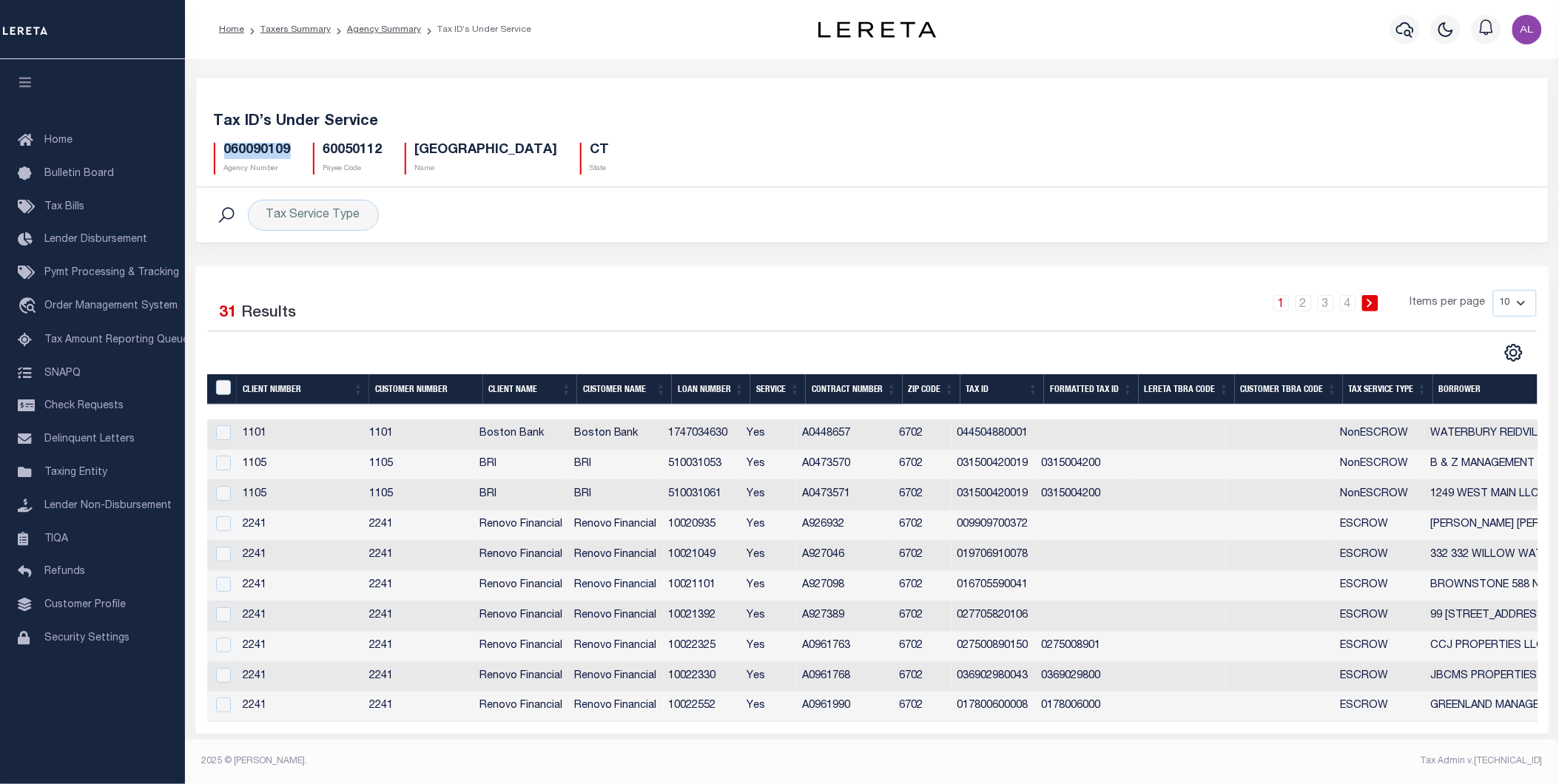
click at [993, 101] on div "Tax ID’s Under Service 060090109 Agency Number 60050112 Payee Code WATERBURY CI…" at bounding box center [872, 140] width 1352 height 91
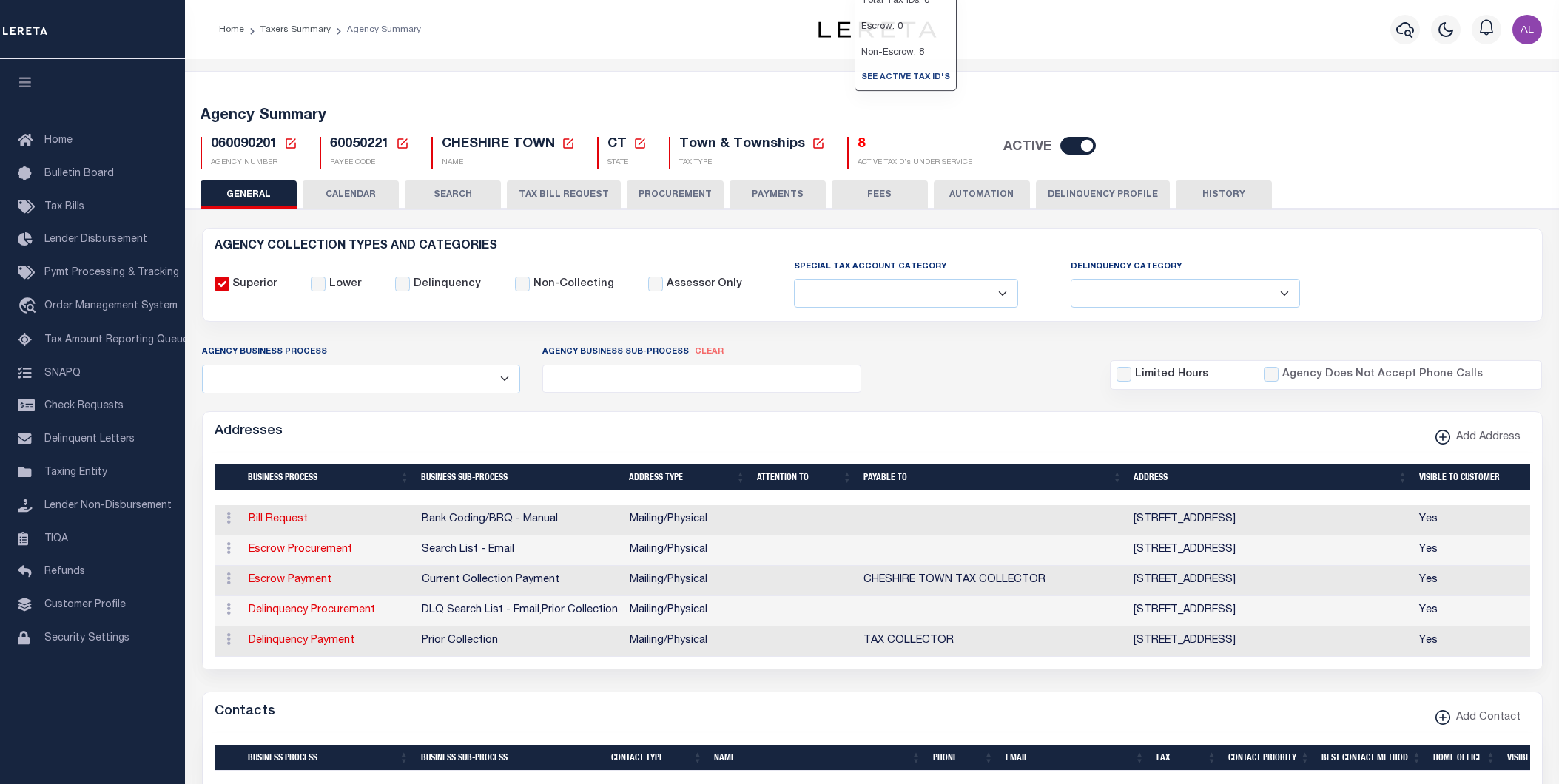
select select
click at [857, 149] on h5 "8" at bounding box center [914, 145] width 115 height 16
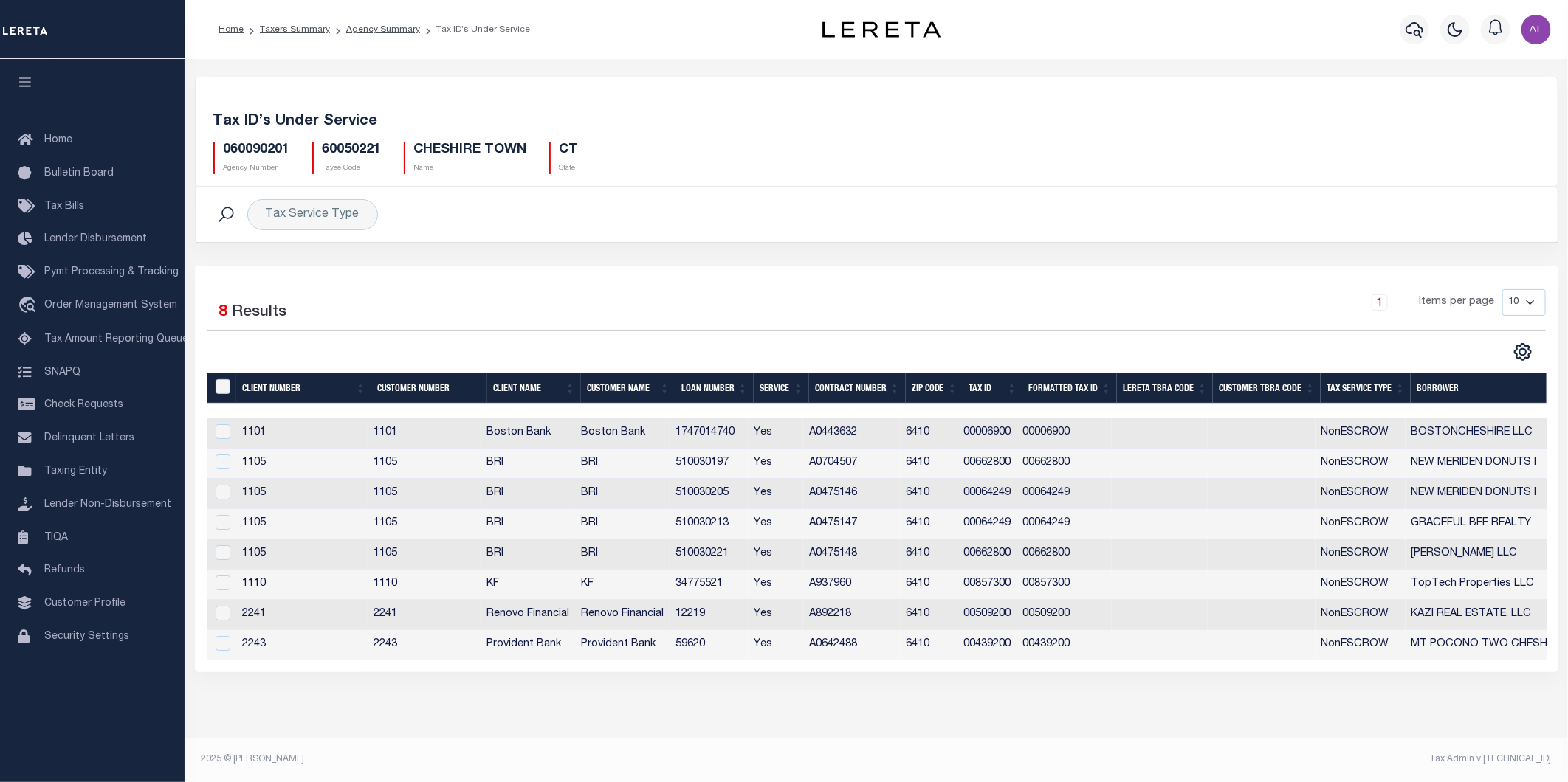
click at [254, 137] on div "060090201 Agency Number 60050221 Payee Code [GEOGRAPHIC_DATA] TOWN Name CT State" at bounding box center [877, 152] width 1349 height 44
copy h5 "060090201"
click at [1517, 348] on icon "" at bounding box center [1523, 352] width 16 height 16
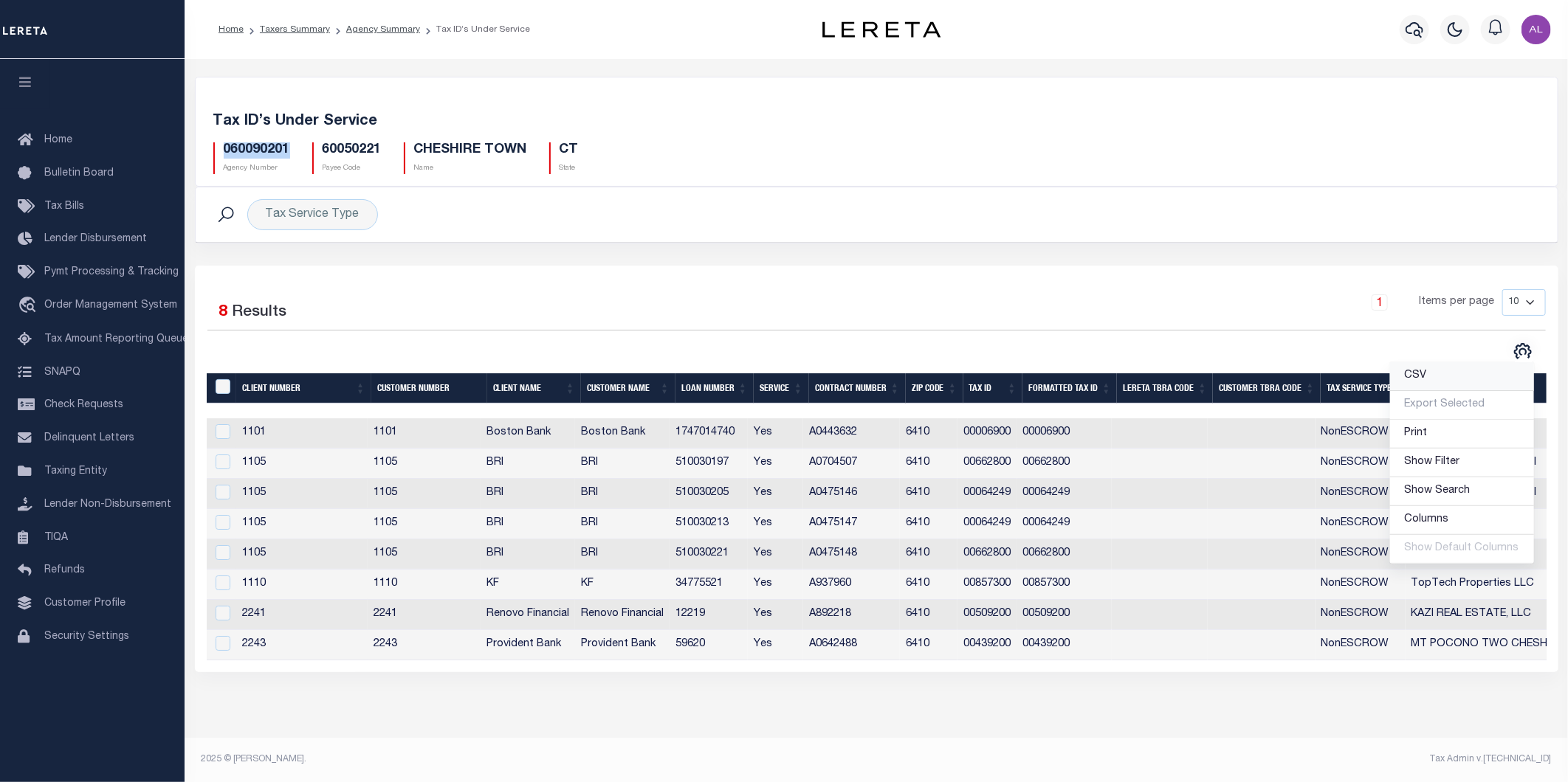
click at [1430, 370] on link "CSV" at bounding box center [1461, 376] width 144 height 29
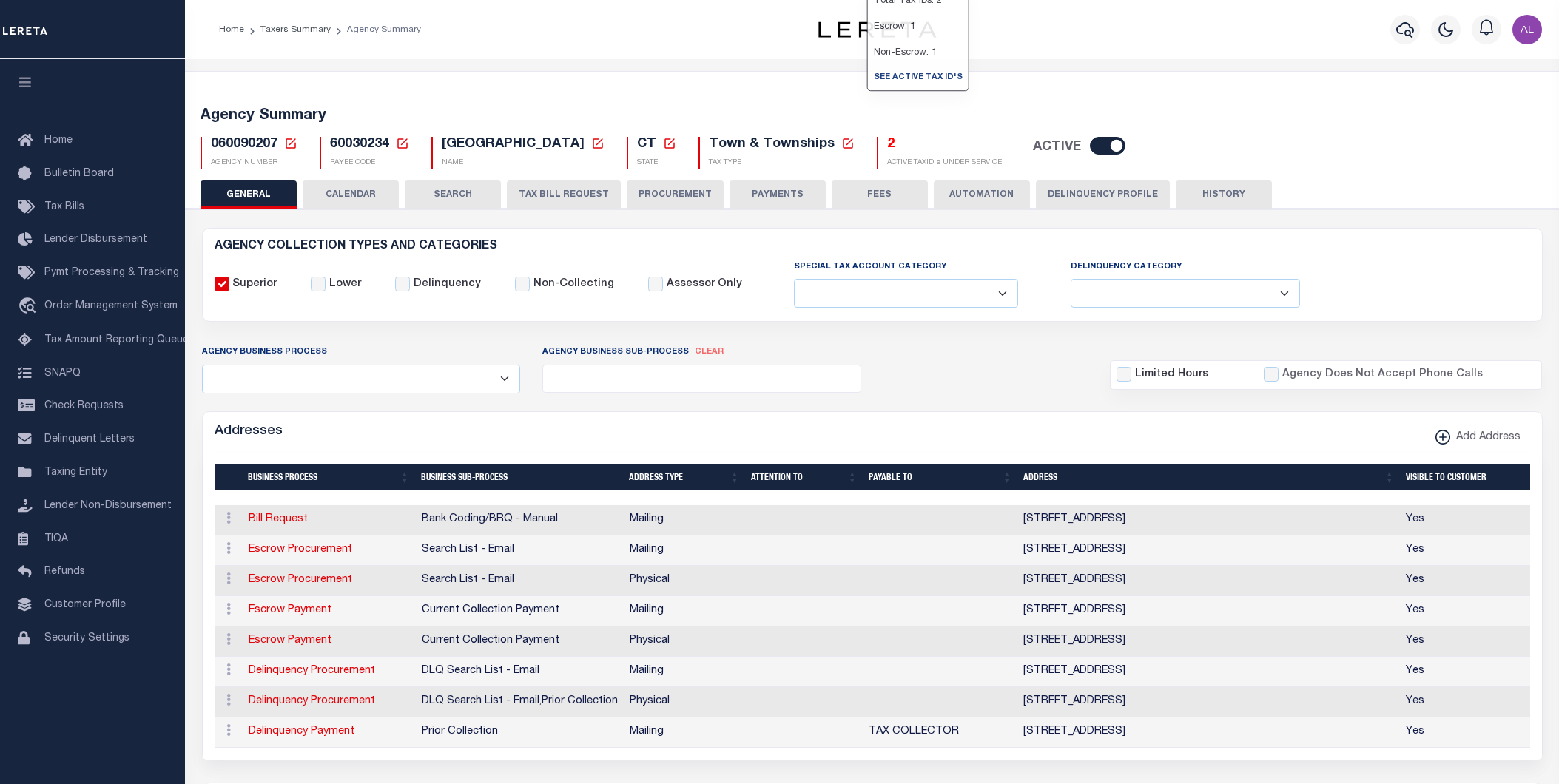
select select
click at [887, 150] on h5 "2" at bounding box center [944, 145] width 115 height 16
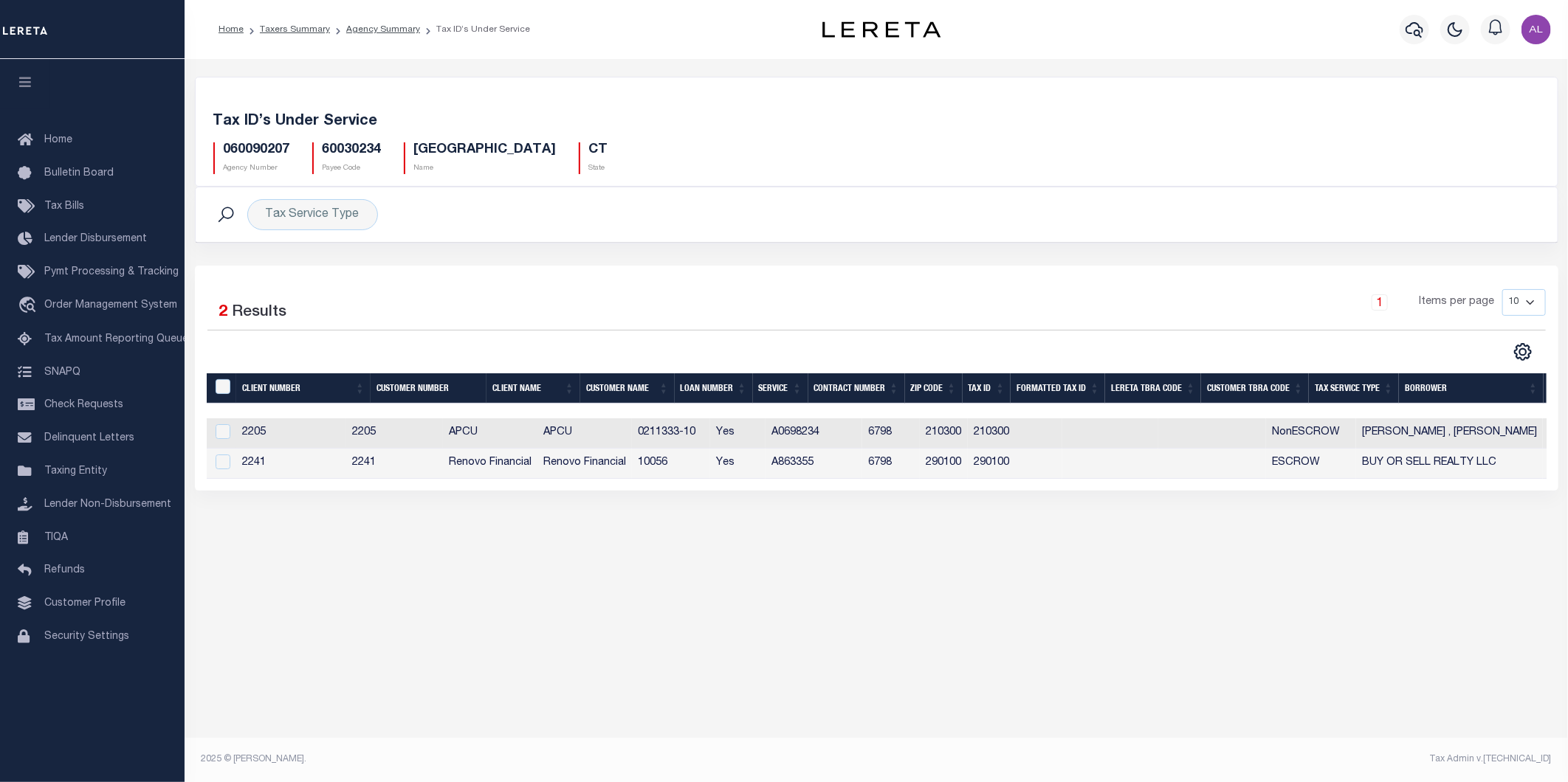
click at [271, 153] on h5 "060090207" at bounding box center [257, 150] width 66 height 16
copy h5 "060090207"
click at [1523, 349] on icon "" at bounding box center [1523, 351] width 19 height 19
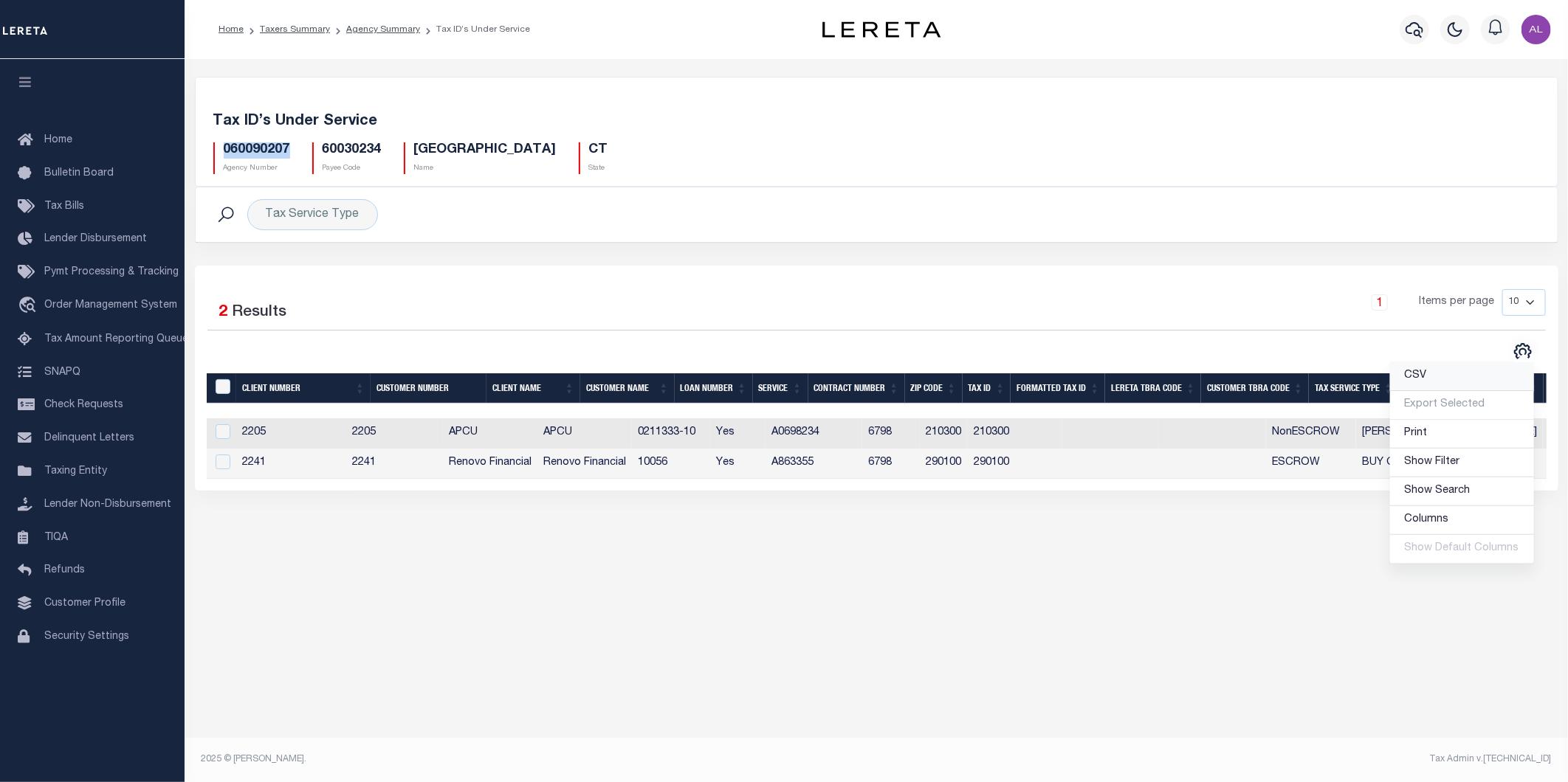
click at [1427, 381] on span "CSV" at bounding box center [1416, 375] width 22 height 10
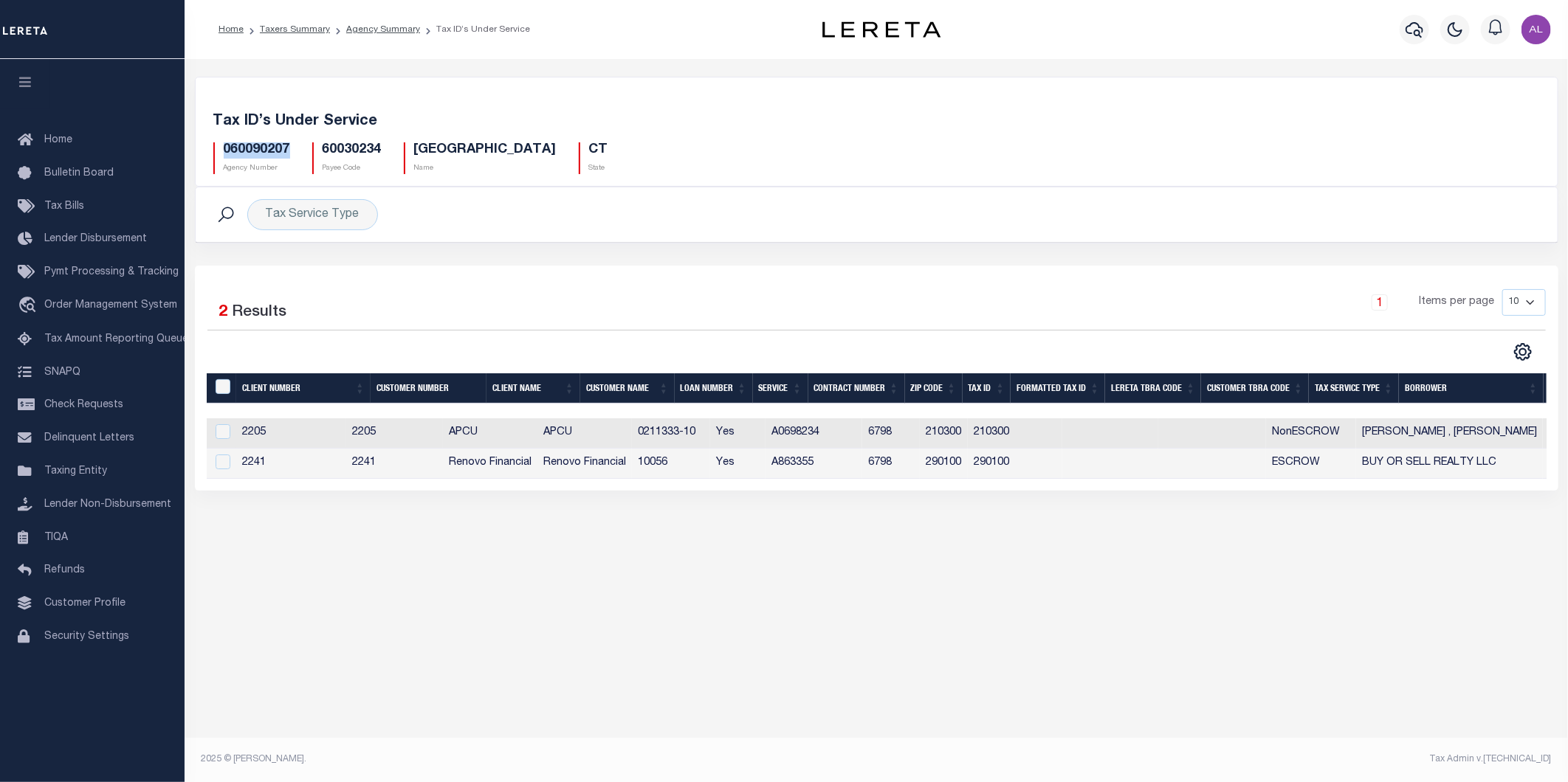
click at [1524, 347] on icon "" at bounding box center [1523, 352] width 16 height 16
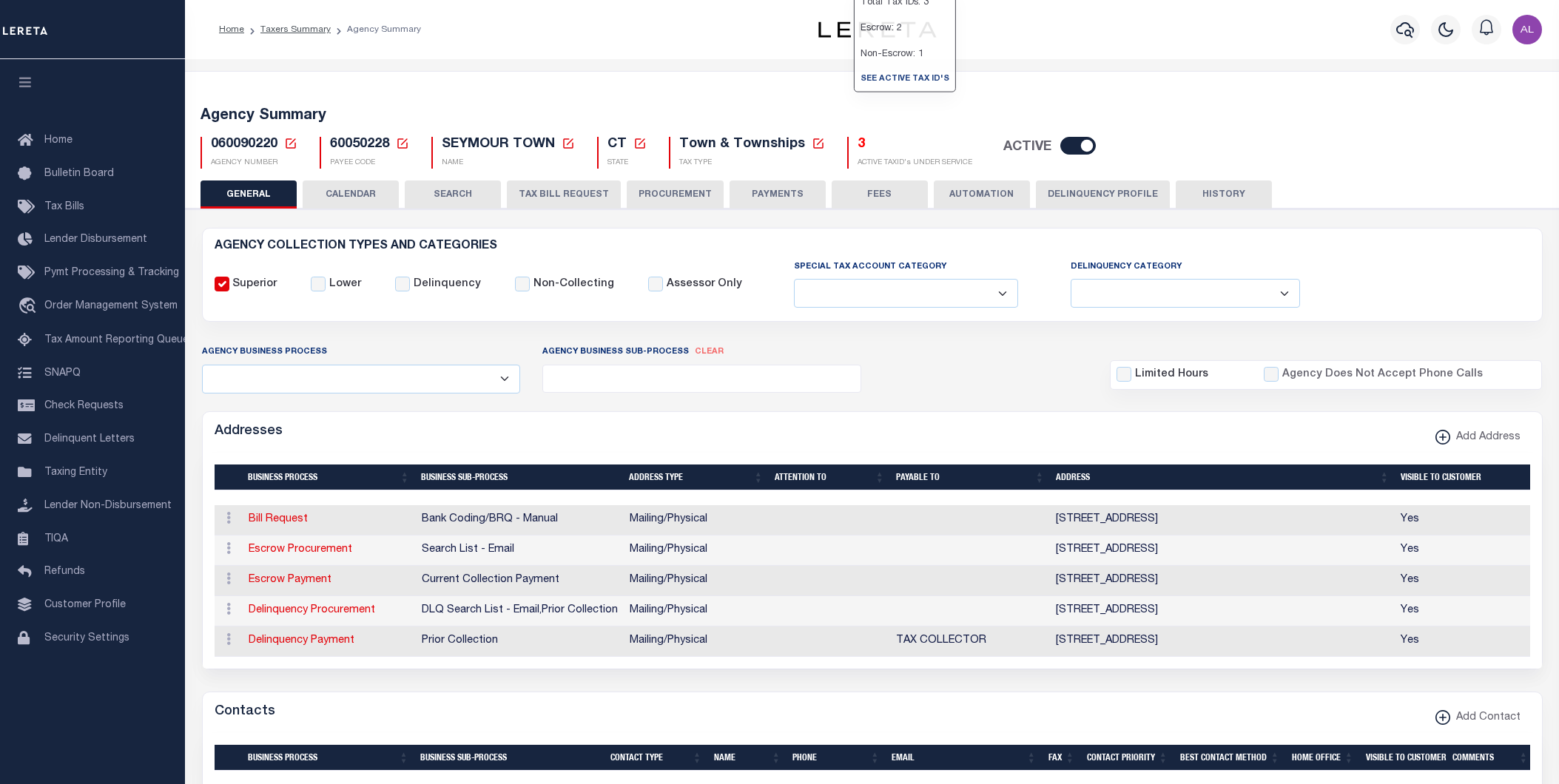
select select
click at [857, 145] on h5 "3" at bounding box center [914, 145] width 115 height 16
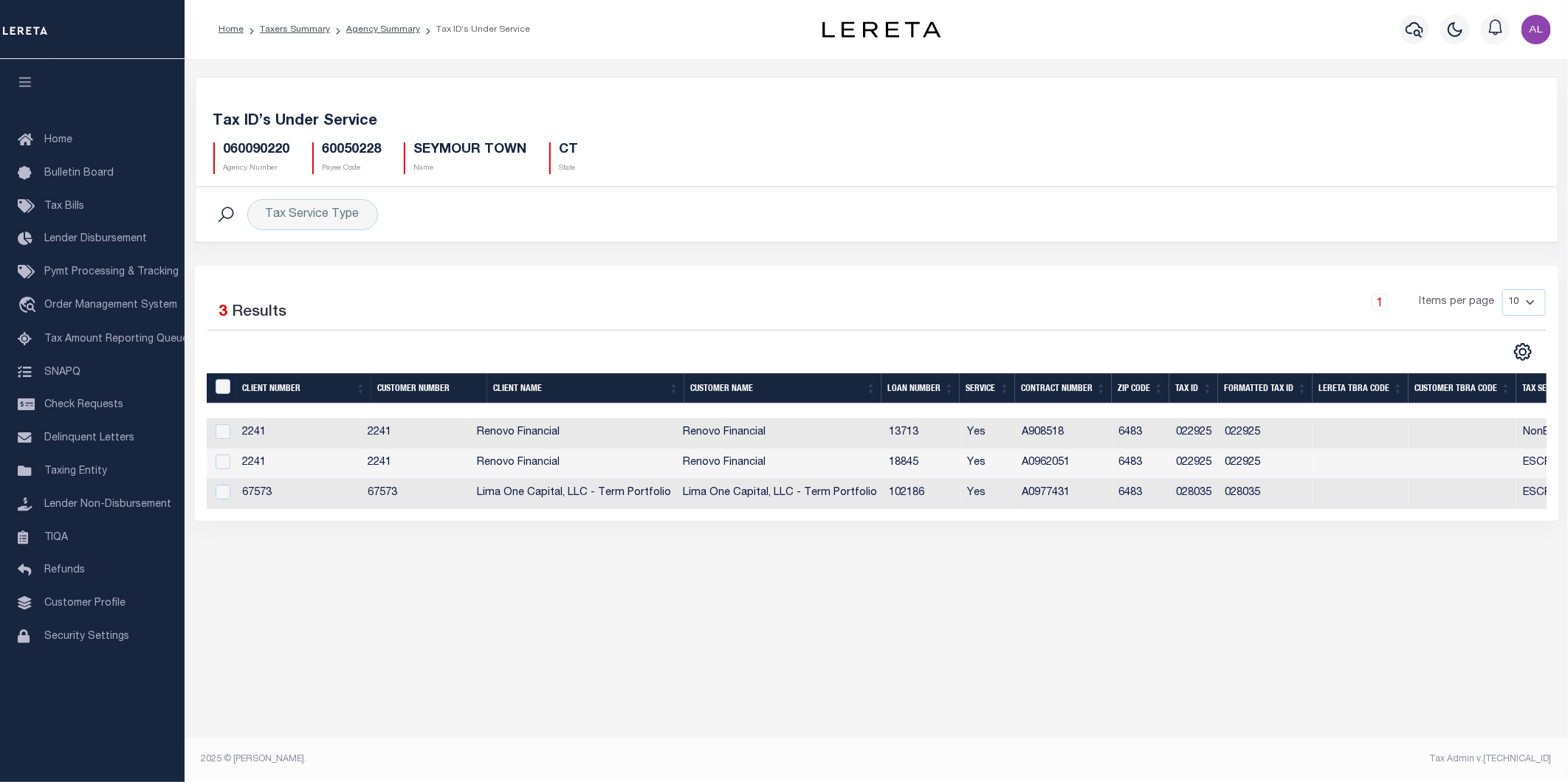
click at [277, 145] on h5 "060090220" at bounding box center [257, 150] width 66 height 16
copy h5 "060090220"
click at [1531, 311] on select "10 25 50 100" at bounding box center [1524, 302] width 44 height 26
click at [1389, 330] on div "Selected 3 Results 1 Items per page 10 25 50 100" at bounding box center [877, 310] width 1339 height 42
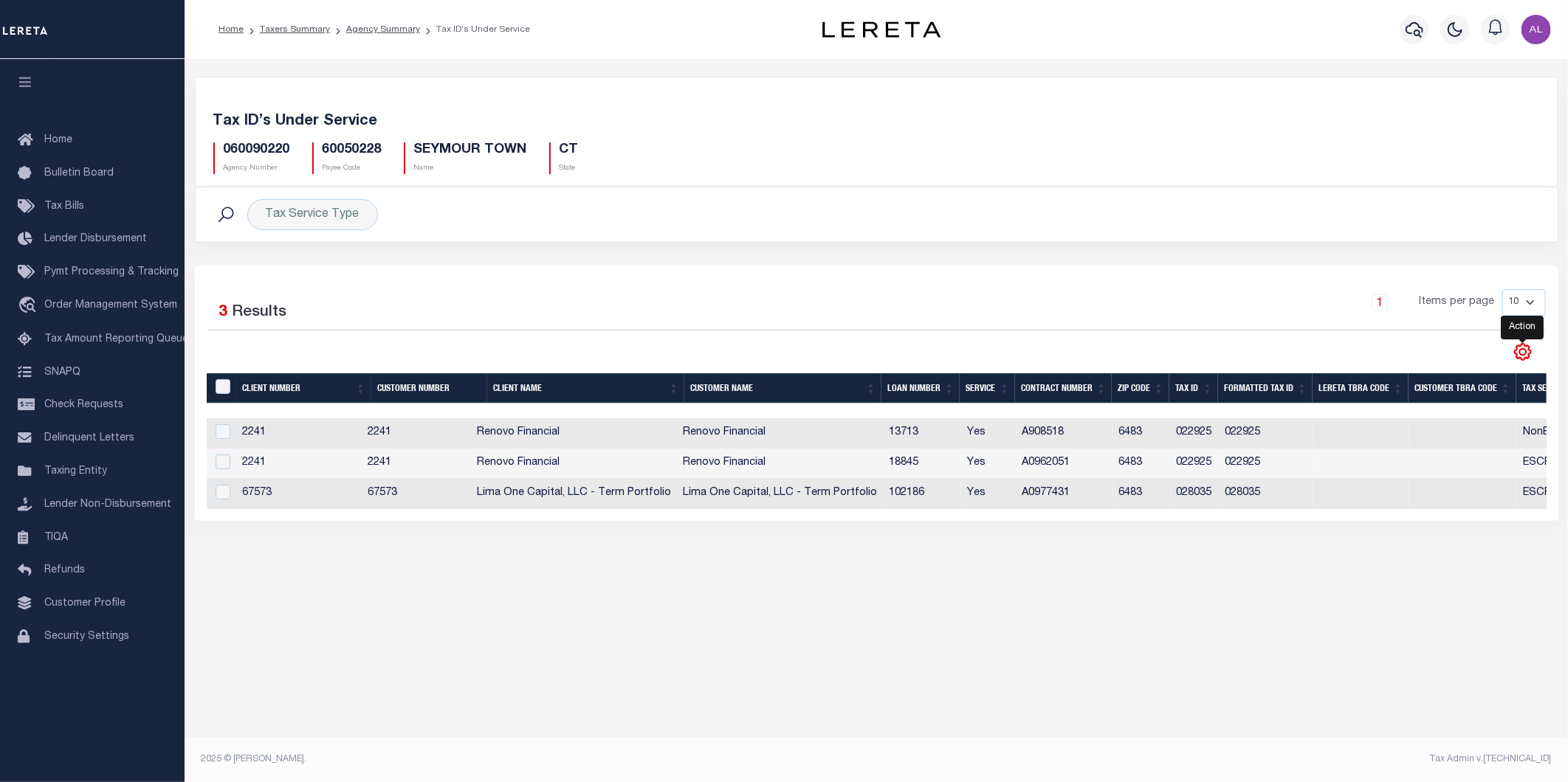
click at [1524, 355] on icon "" at bounding box center [1523, 351] width 19 height 19
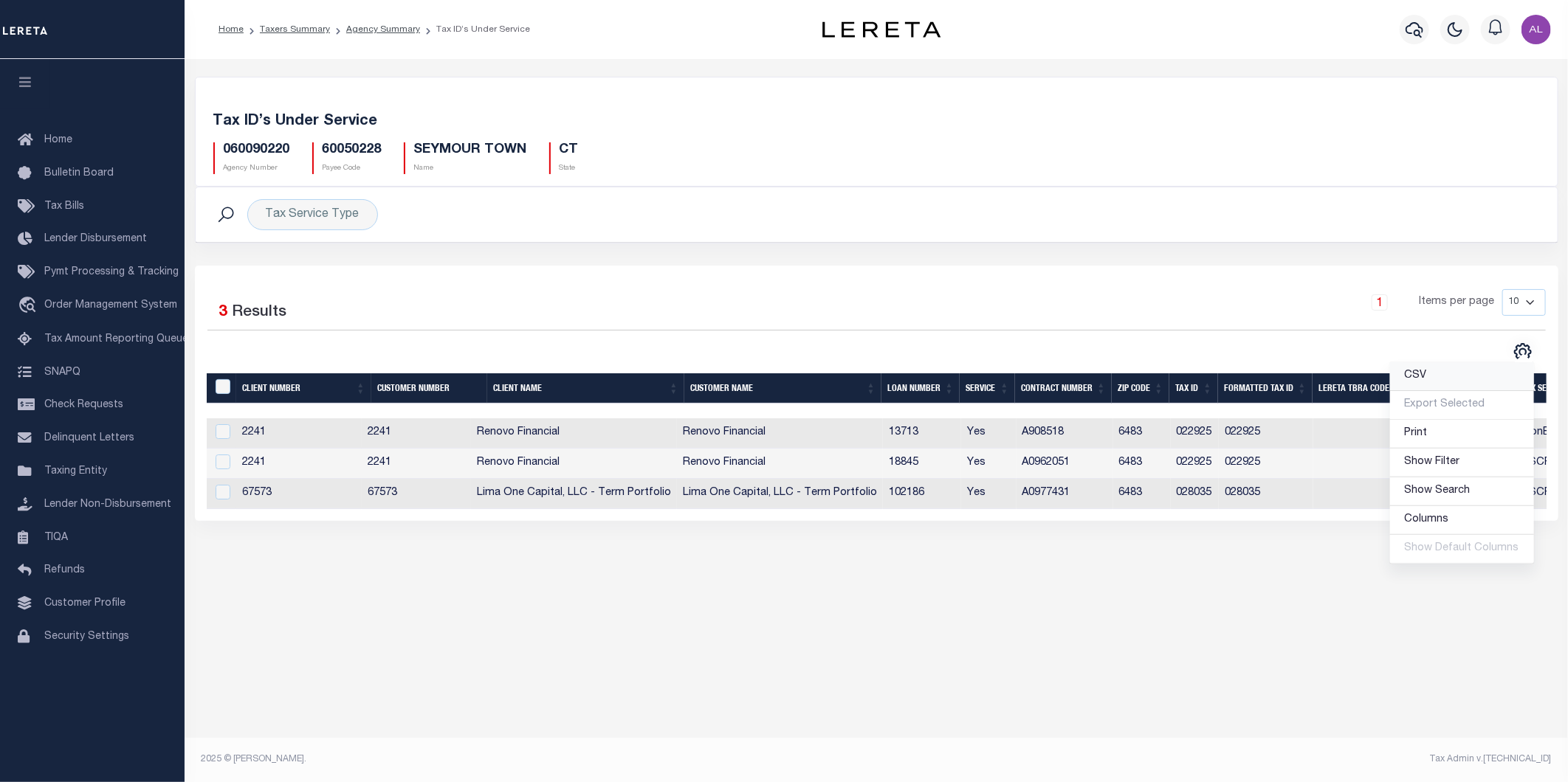
click at [1437, 381] on link "CSV" at bounding box center [1461, 376] width 144 height 29
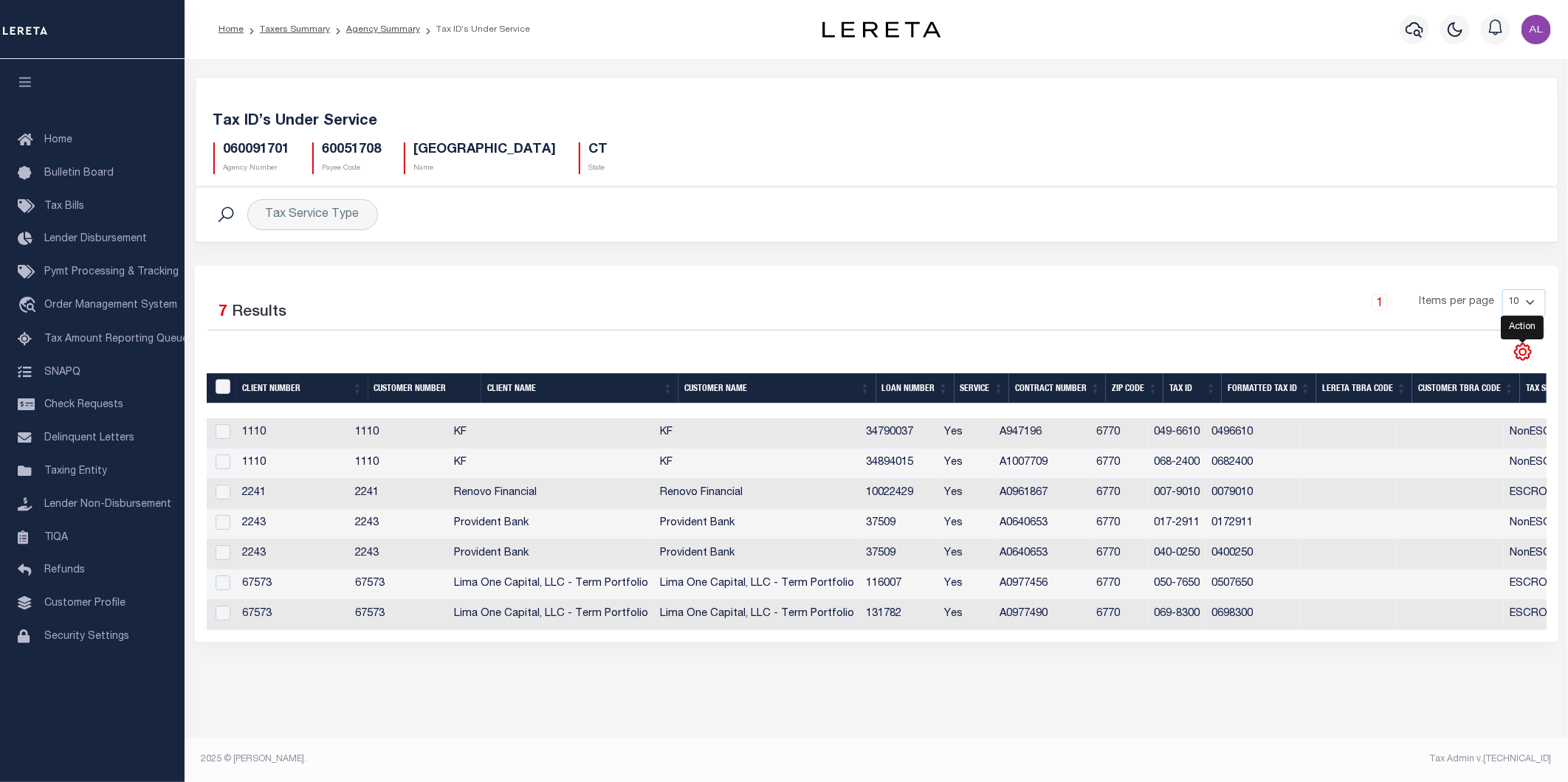
click at [1524, 354] on icon "" at bounding box center [1523, 351] width 19 height 19
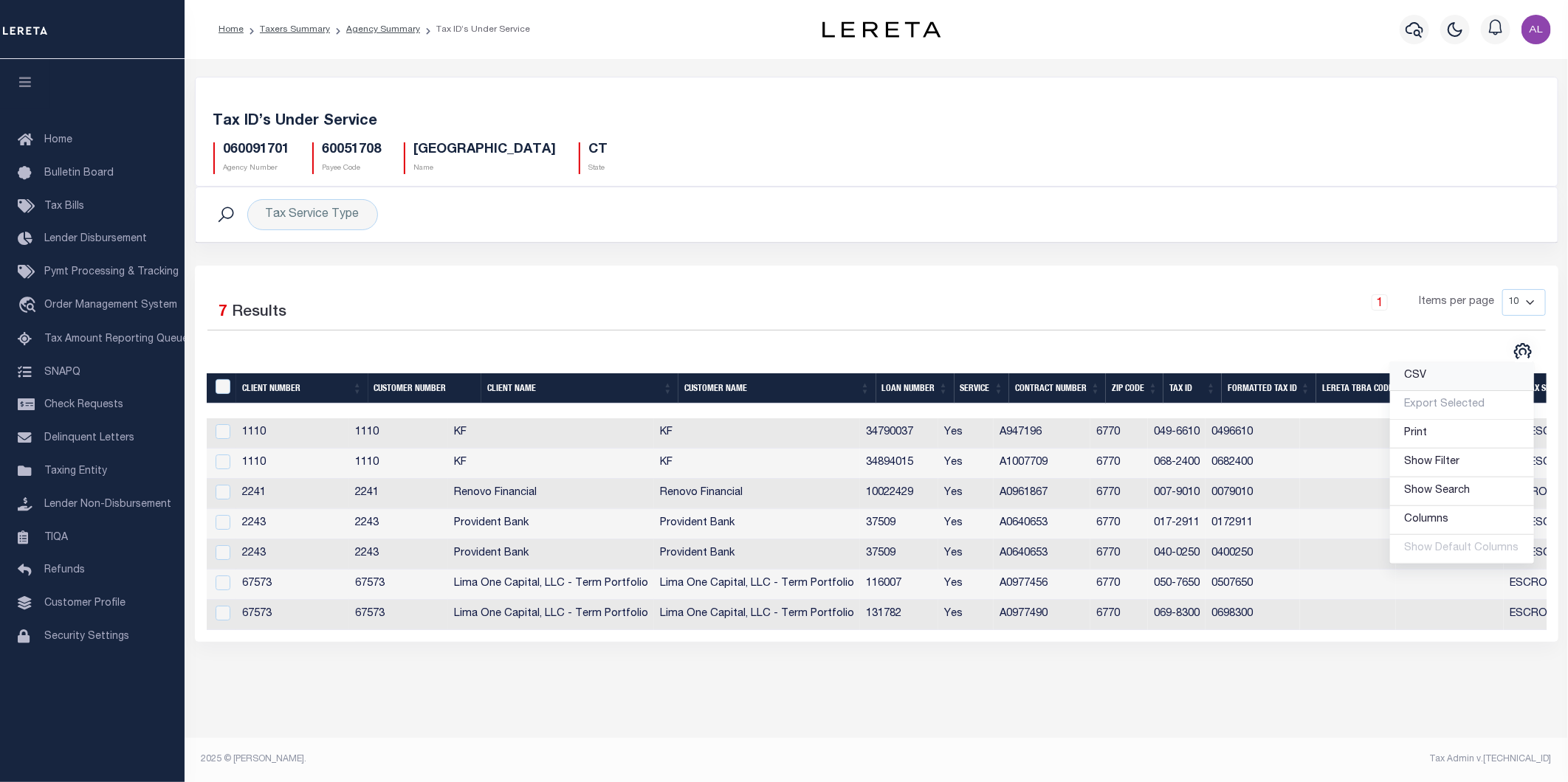
click at [1426, 373] on span "CSV" at bounding box center [1416, 375] width 22 height 10
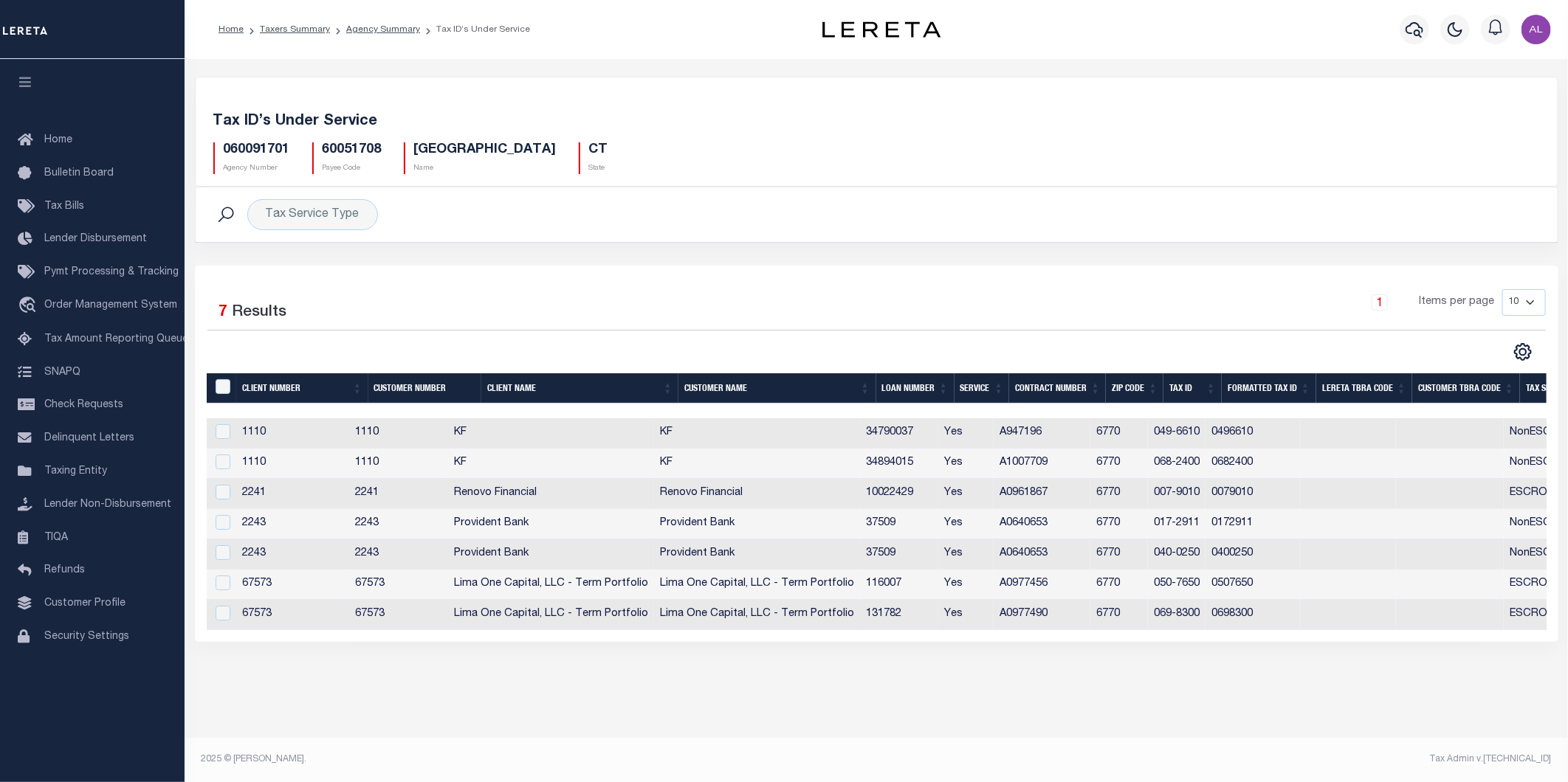
click at [270, 145] on h5 "060091701" at bounding box center [257, 150] width 66 height 16
copy h5 "060091701"
